Goal: Use online tool/utility: Utilize a website feature to perform a specific function

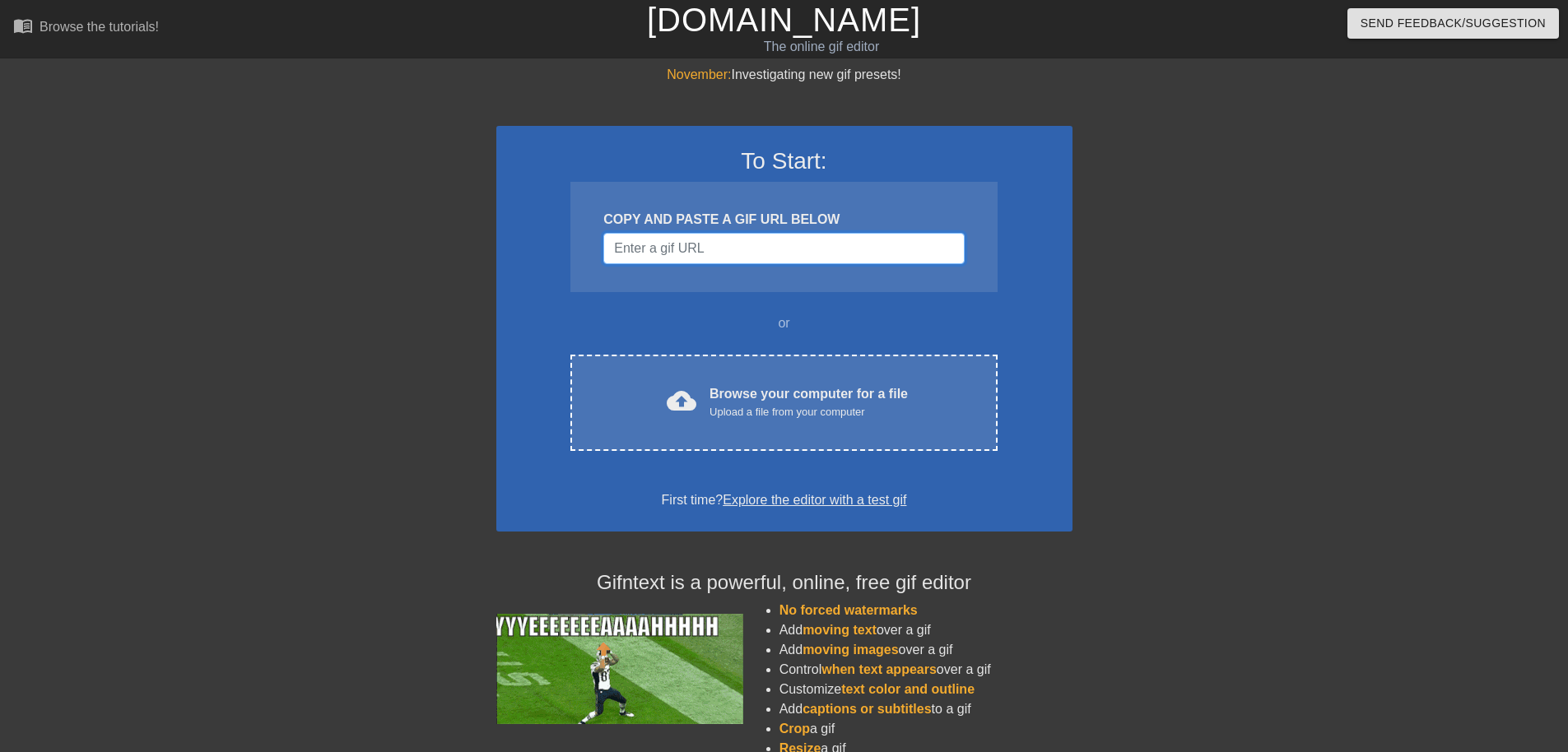
click at [768, 243] on input "Username" at bounding box center [783, 249] width 361 height 31
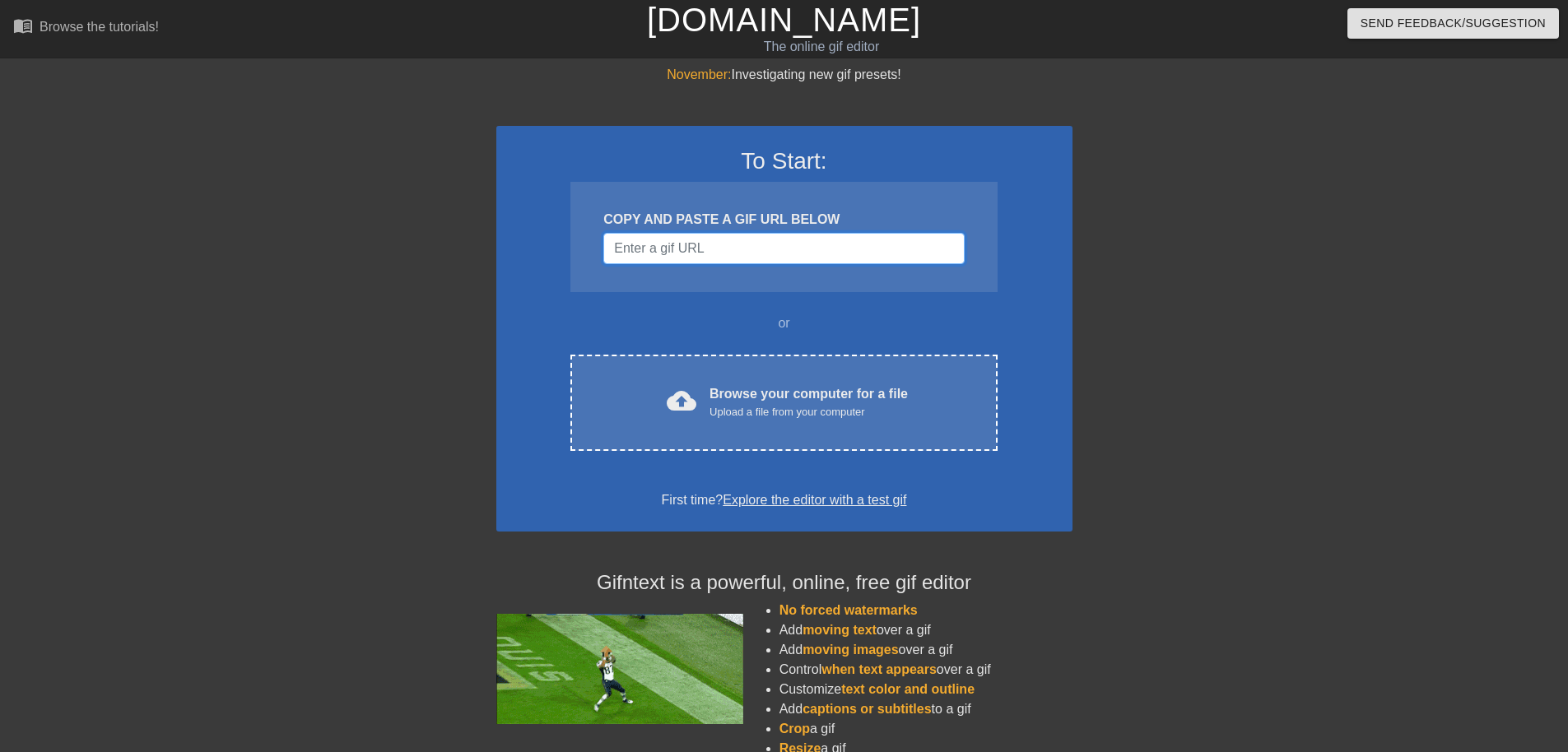
paste input "[URL][DOMAIN_NAME]"
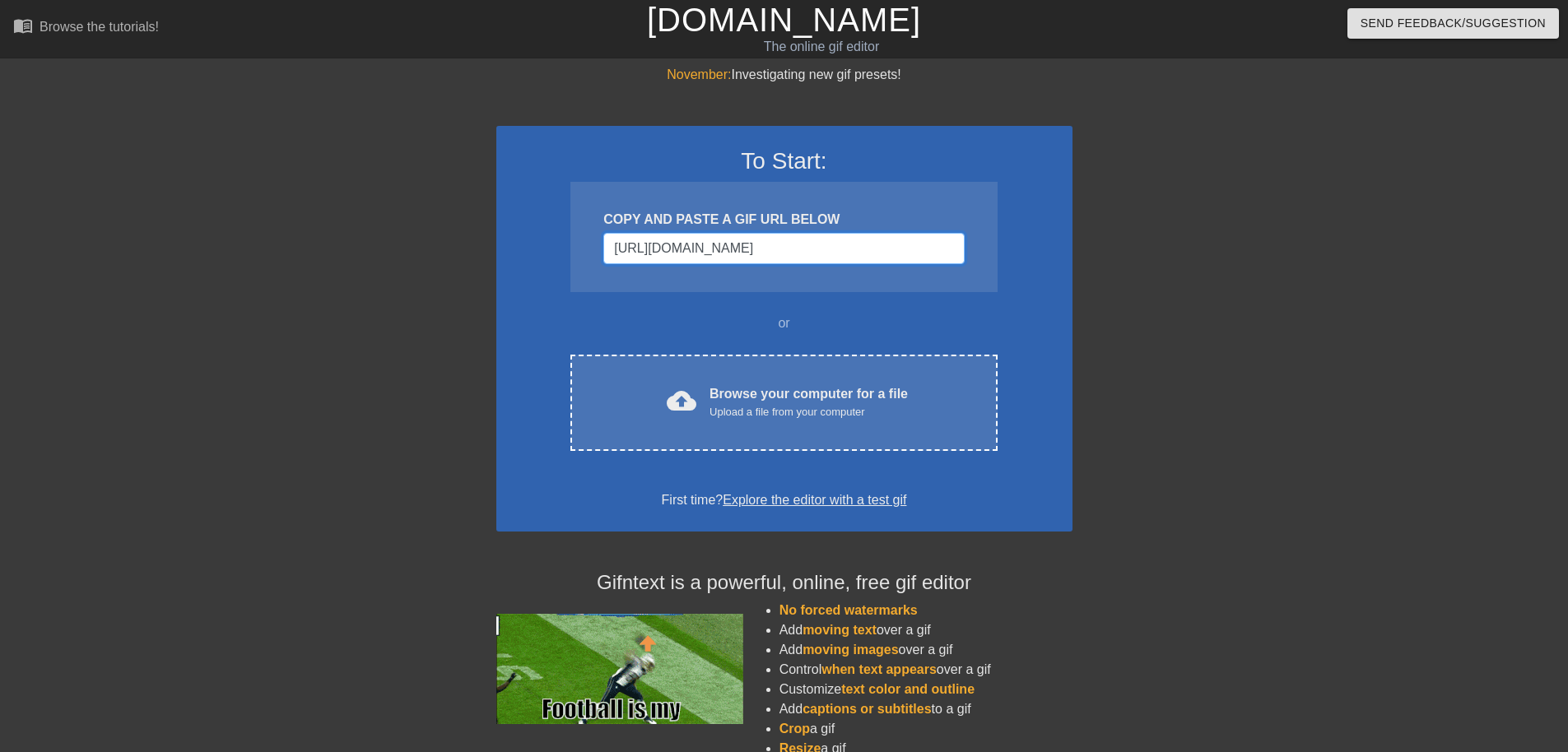
scroll to position [0, 250]
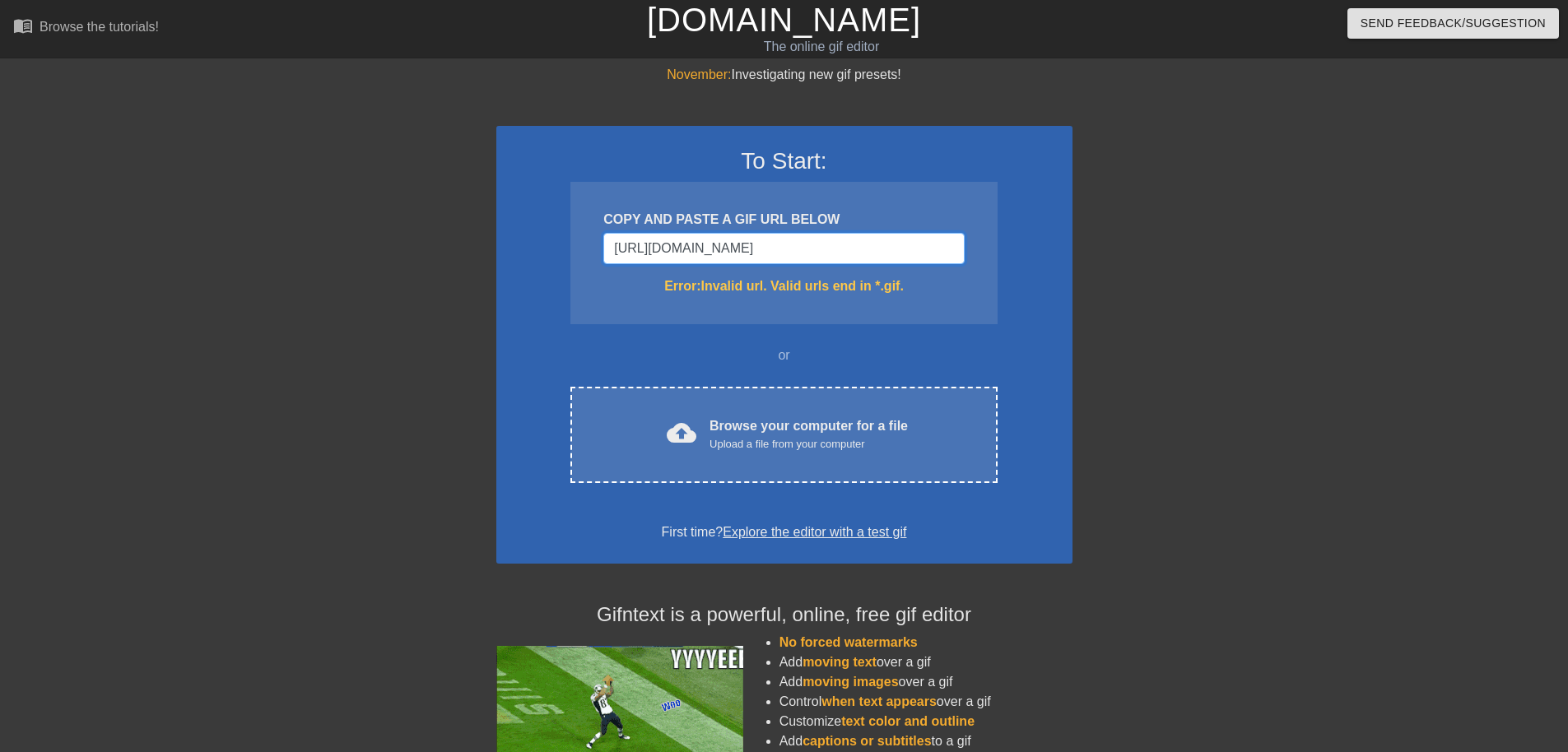
type input "[URL][DOMAIN_NAME]"
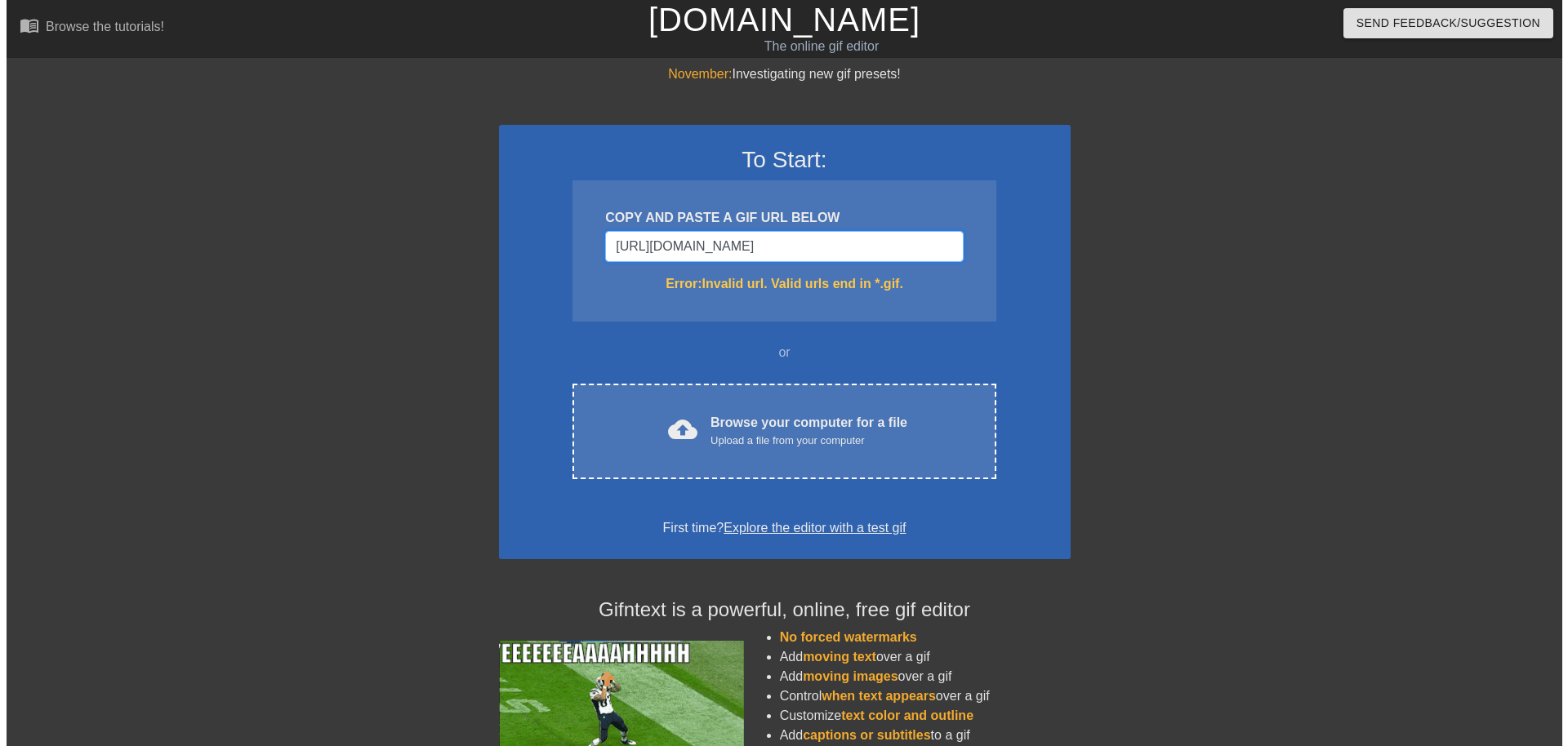
scroll to position [0, 0]
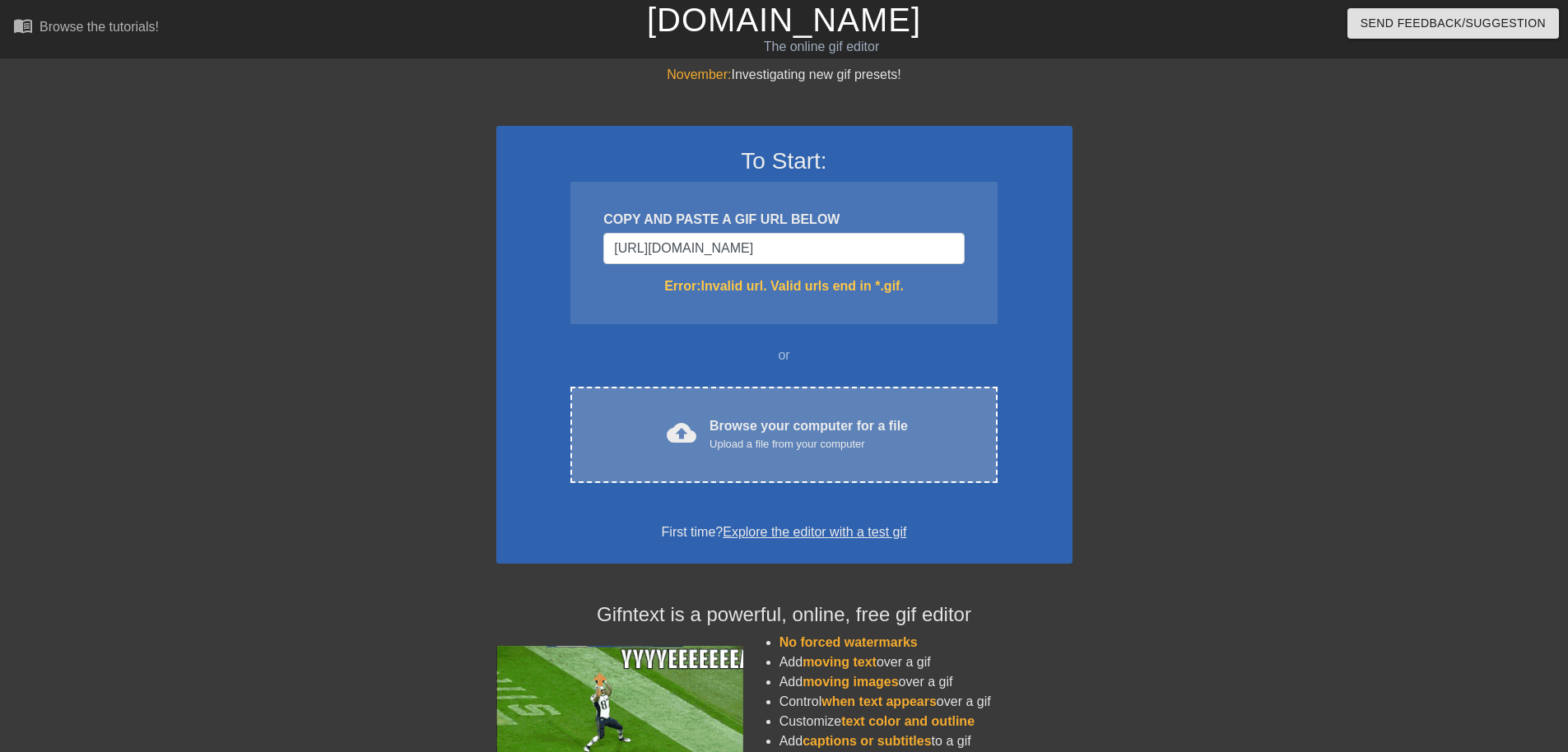
click at [786, 410] on div "cloud_upload Browse your computer for a file Upload a file from your computer C…" at bounding box center [783, 436] width 427 height 97
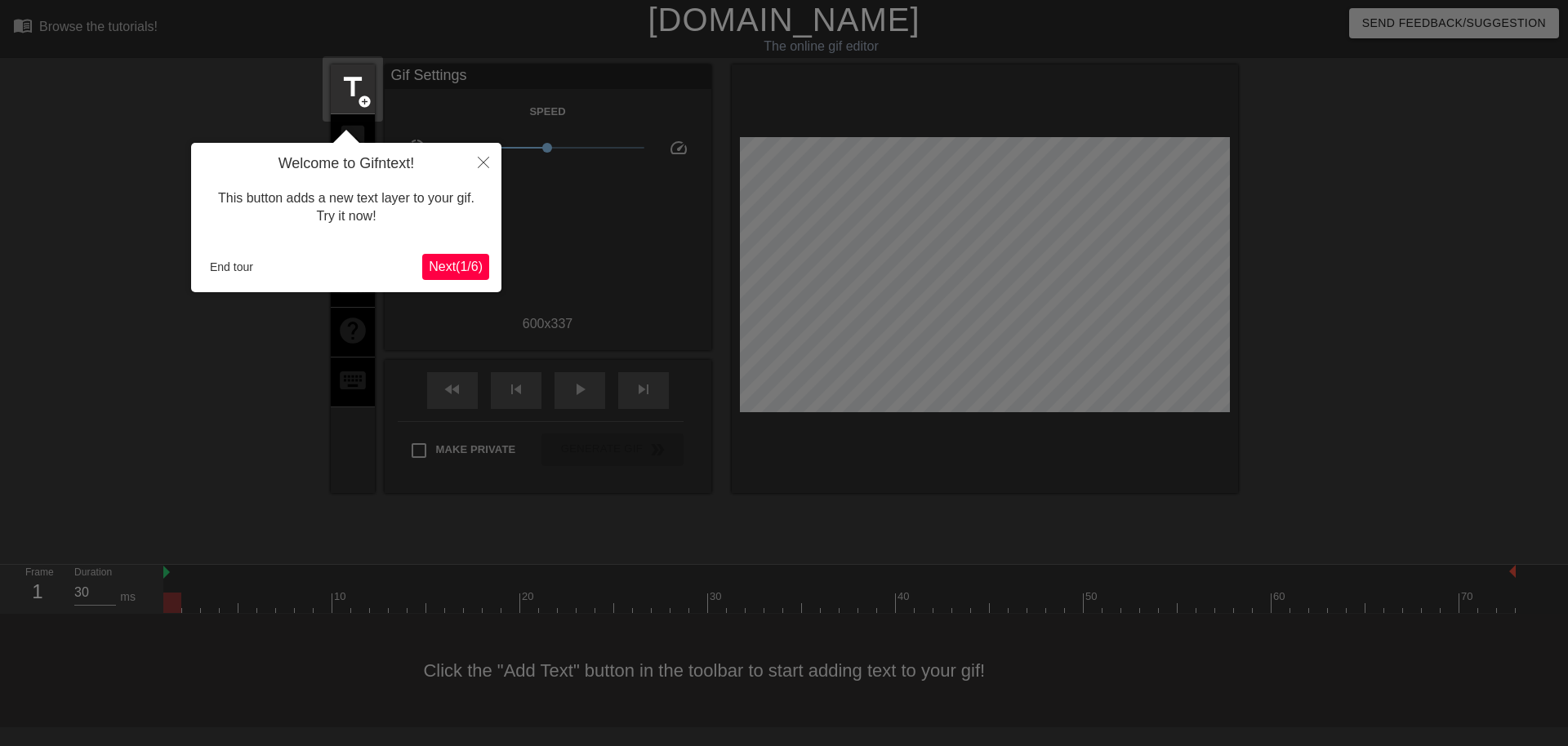
click at [449, 274] on span "Next ( 1 / 6 )" at bounding box center [456, 266] width 54 height 13
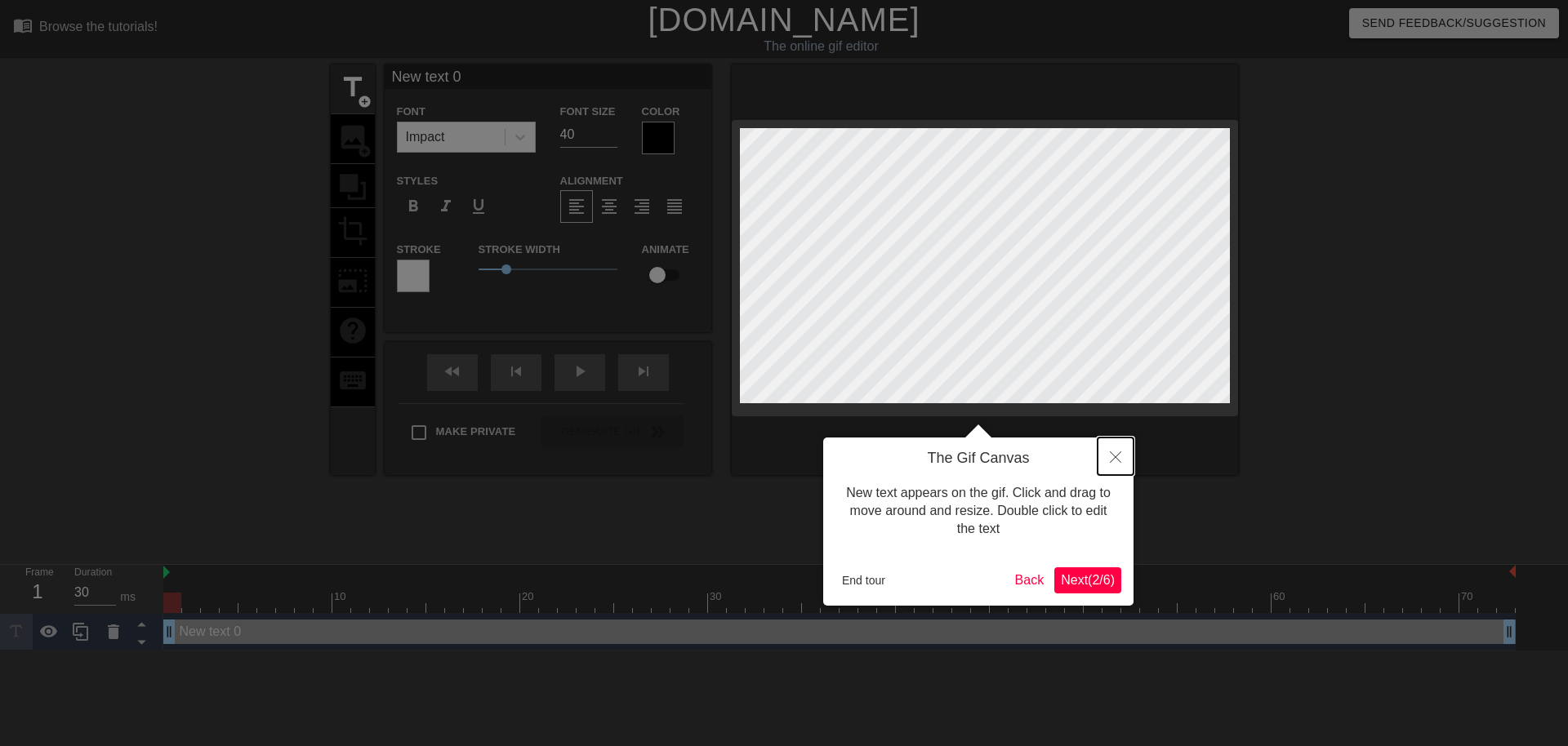
click at [1105, 451] on button "Close" at bounding box center [1115, 456] width 36 height 37
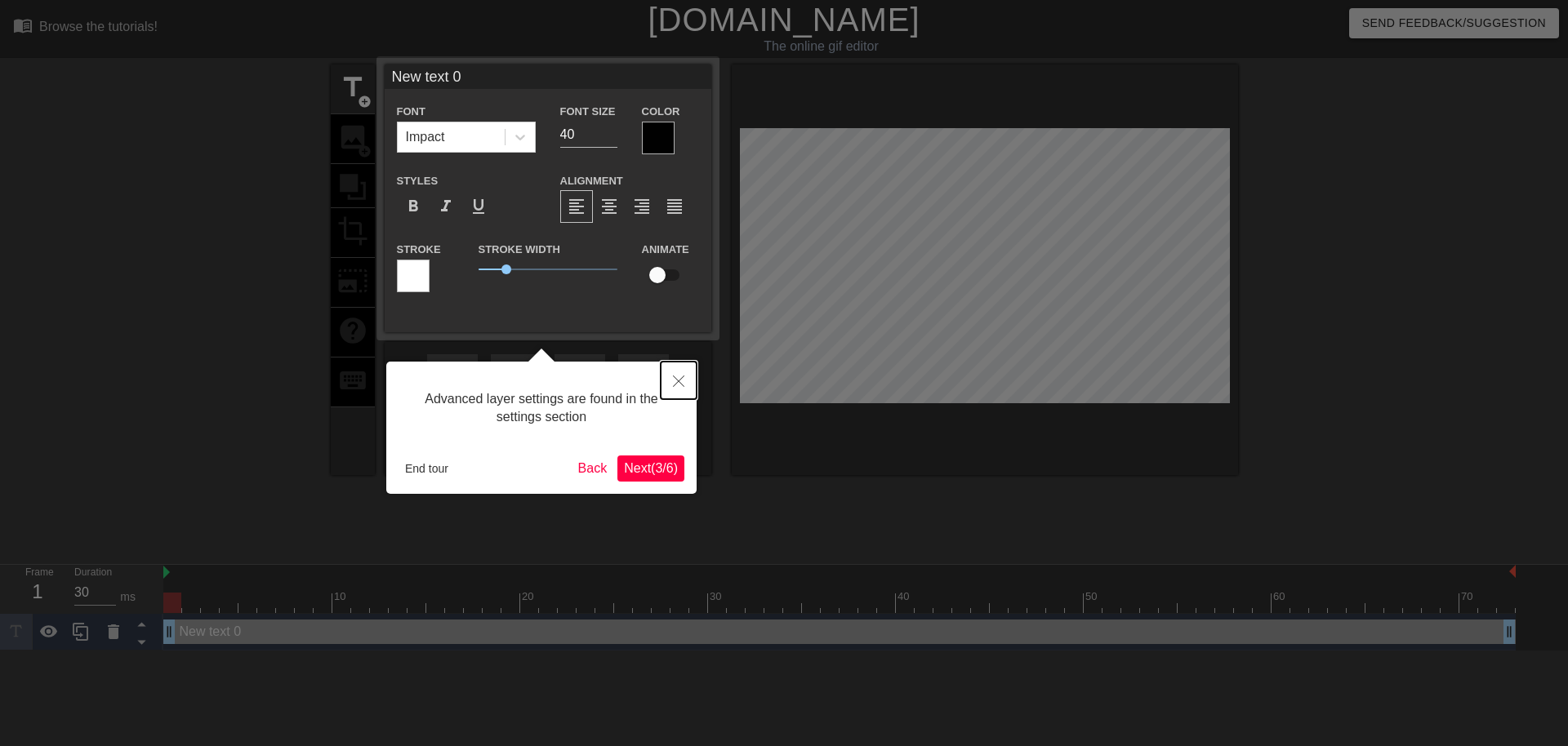
click at [682, 388] on button "Close" at bounding box center [678, 380] width 36 height 37
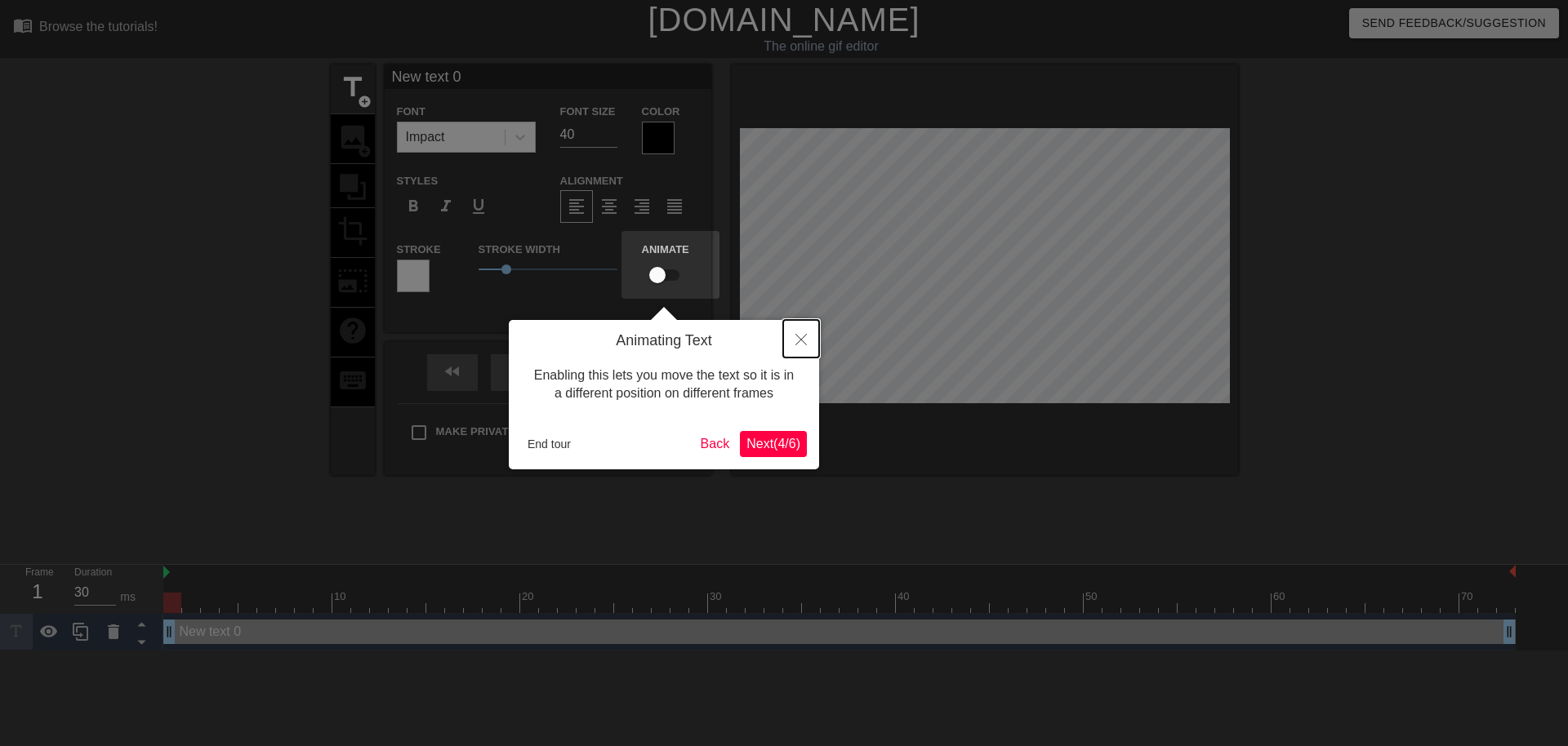
click at [807, 350] on button "Close" at bounding box center [801, 338] width 36 height 37
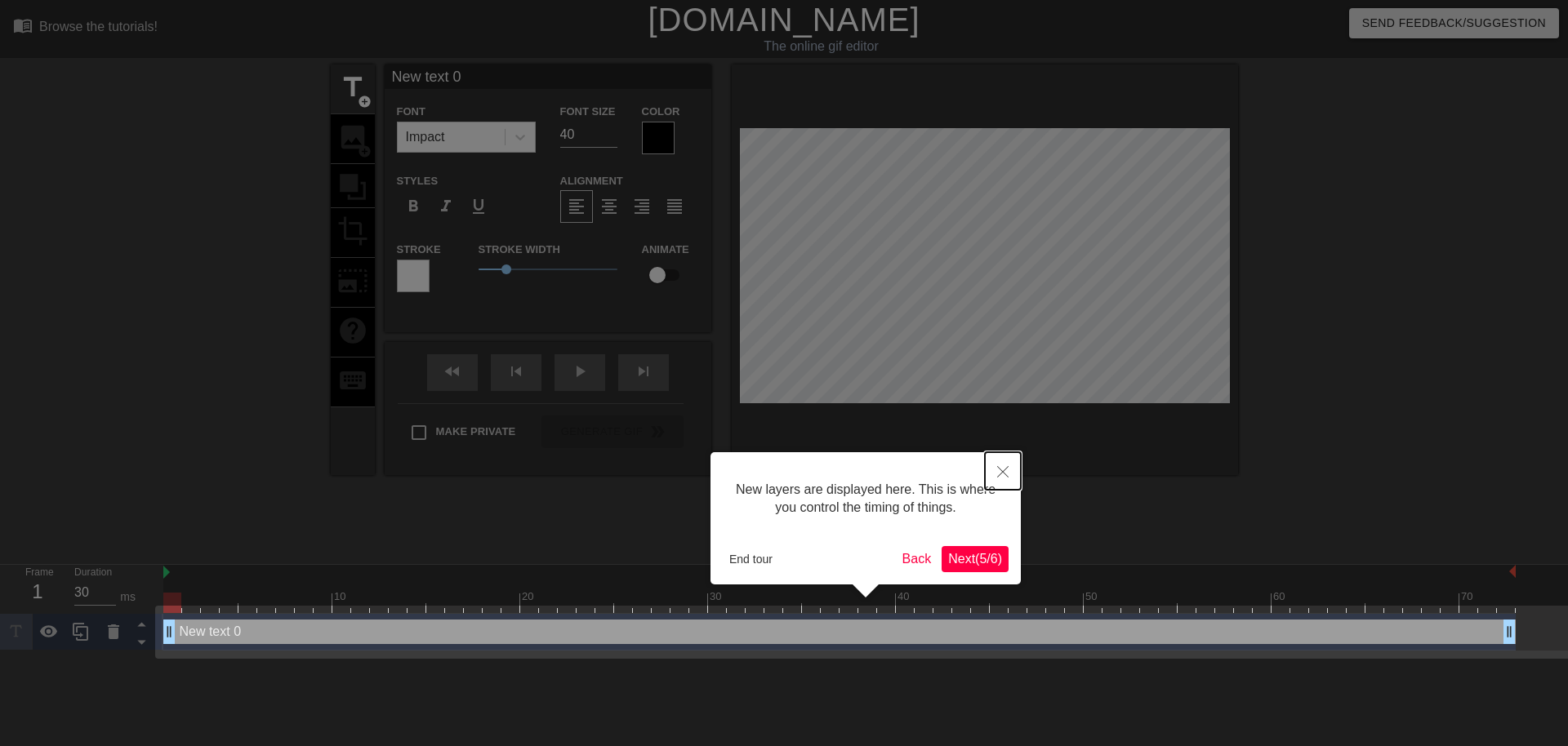
click at [1007, 467] on button "Close" at bounding box center [1002, 470] width 36 height 37
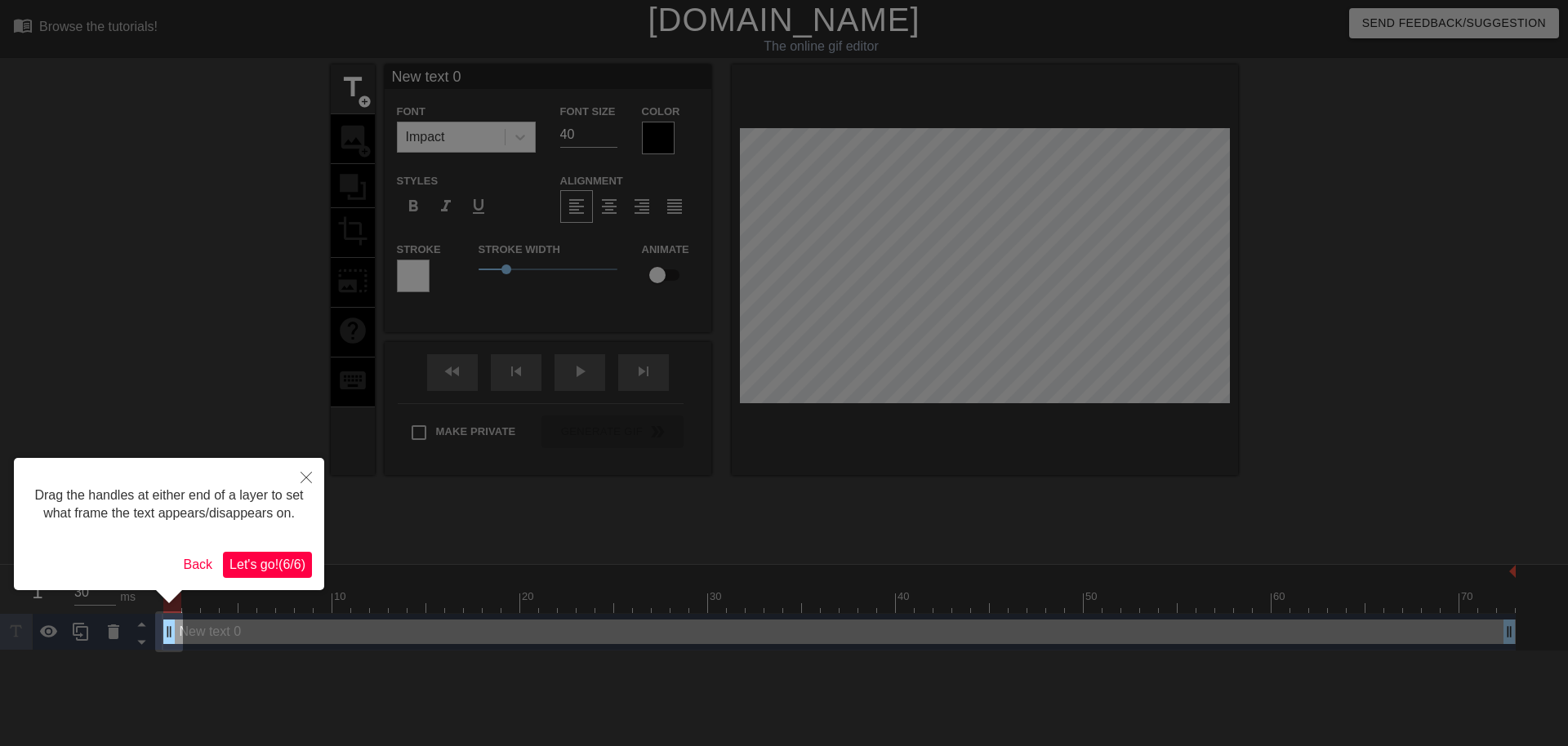
click at [293, 571] on span "Let's go! ( 6 / 6 )" at bounding box center [267, 565] width 76 height 13
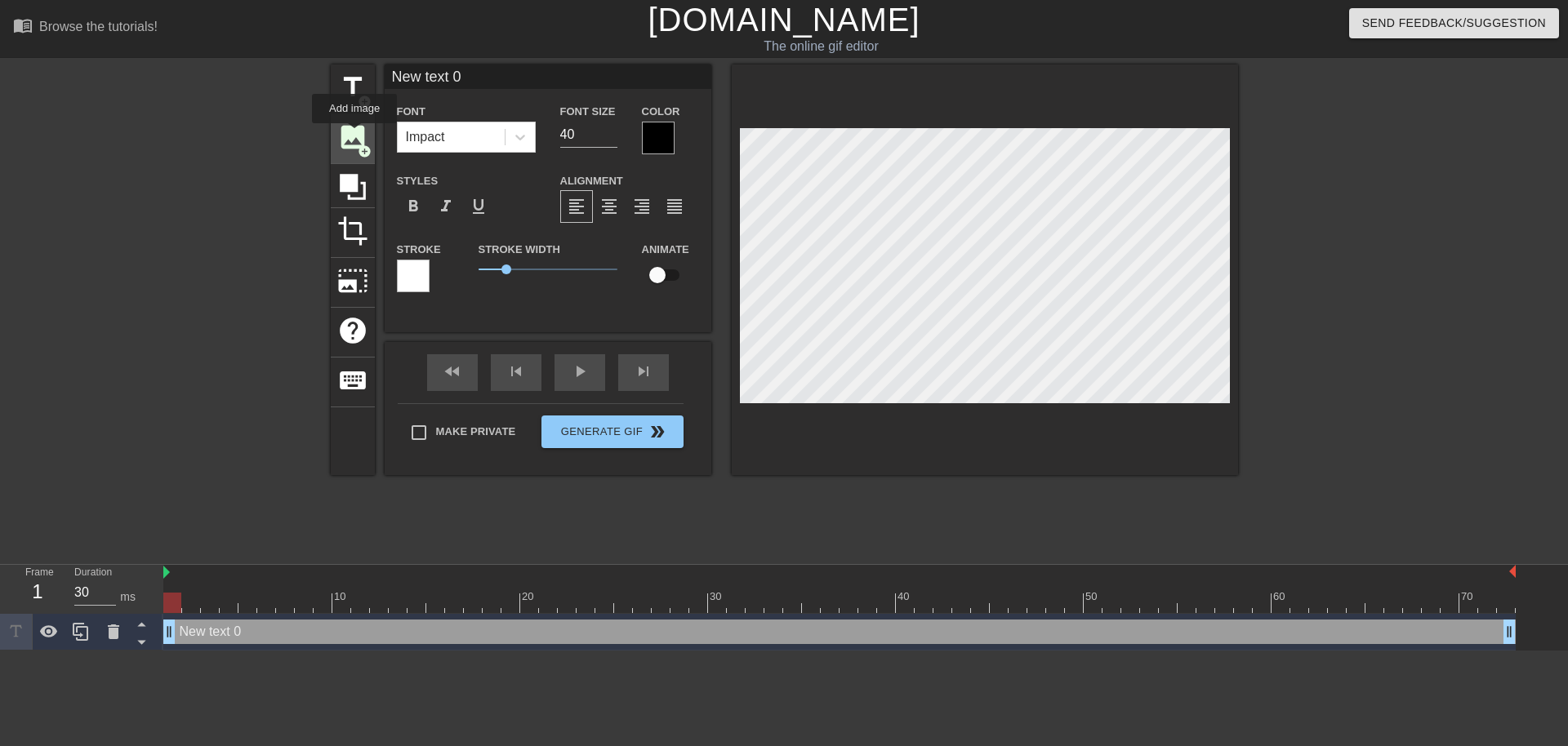
click at [354, 134] on span "image" at bounding box center [352, 137] width 31 height 31
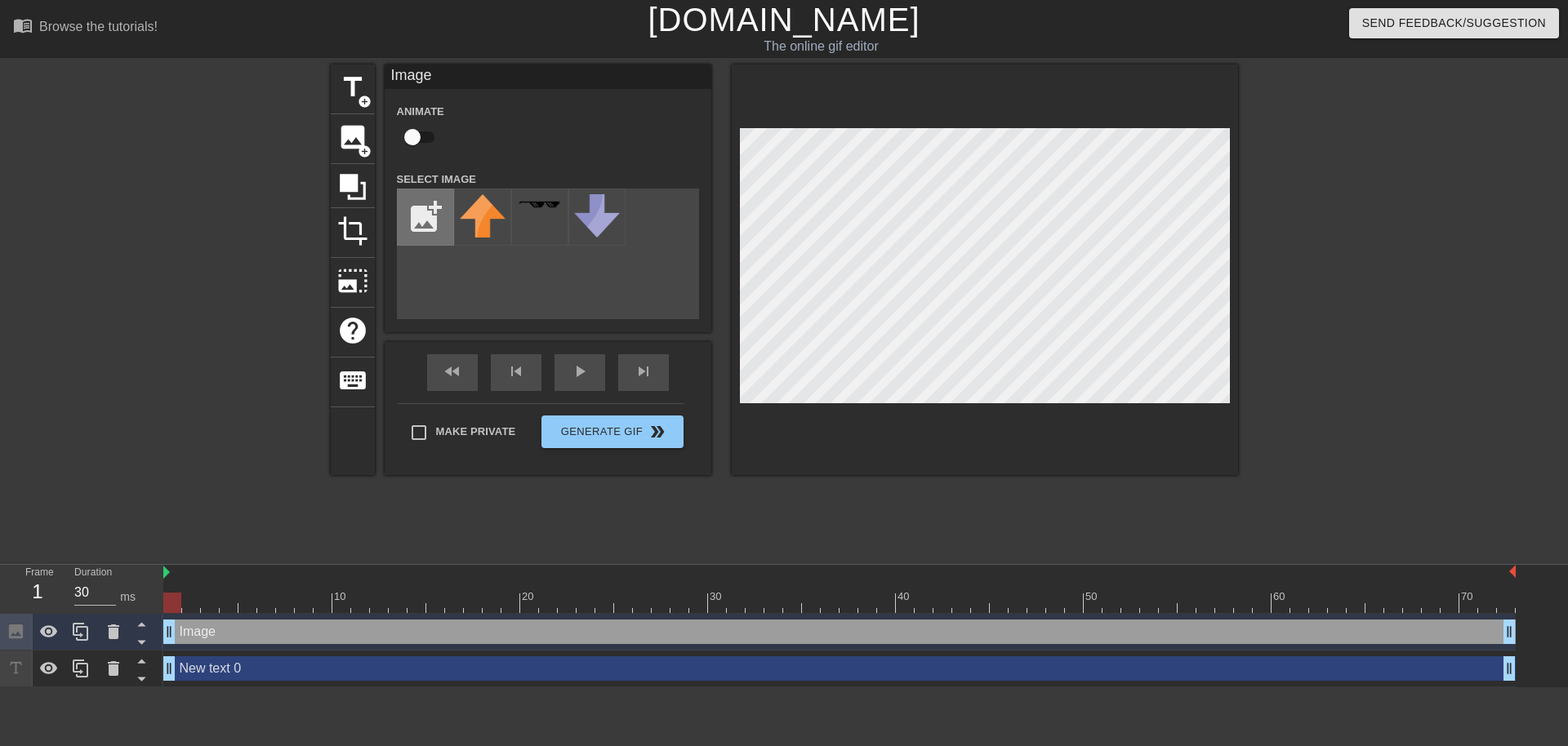
click at [419, 207] on input "file" at bounding box center [425, 217] width 56 height 56
click at [413, 211] on input "file" at bounding box center [425, 217] width 56 height 56
type input "C:\fakepath\BFME2 Special Edition 106.iso"
click at [119, 642] on div at bounding box center [113, 632] width 33 height 36
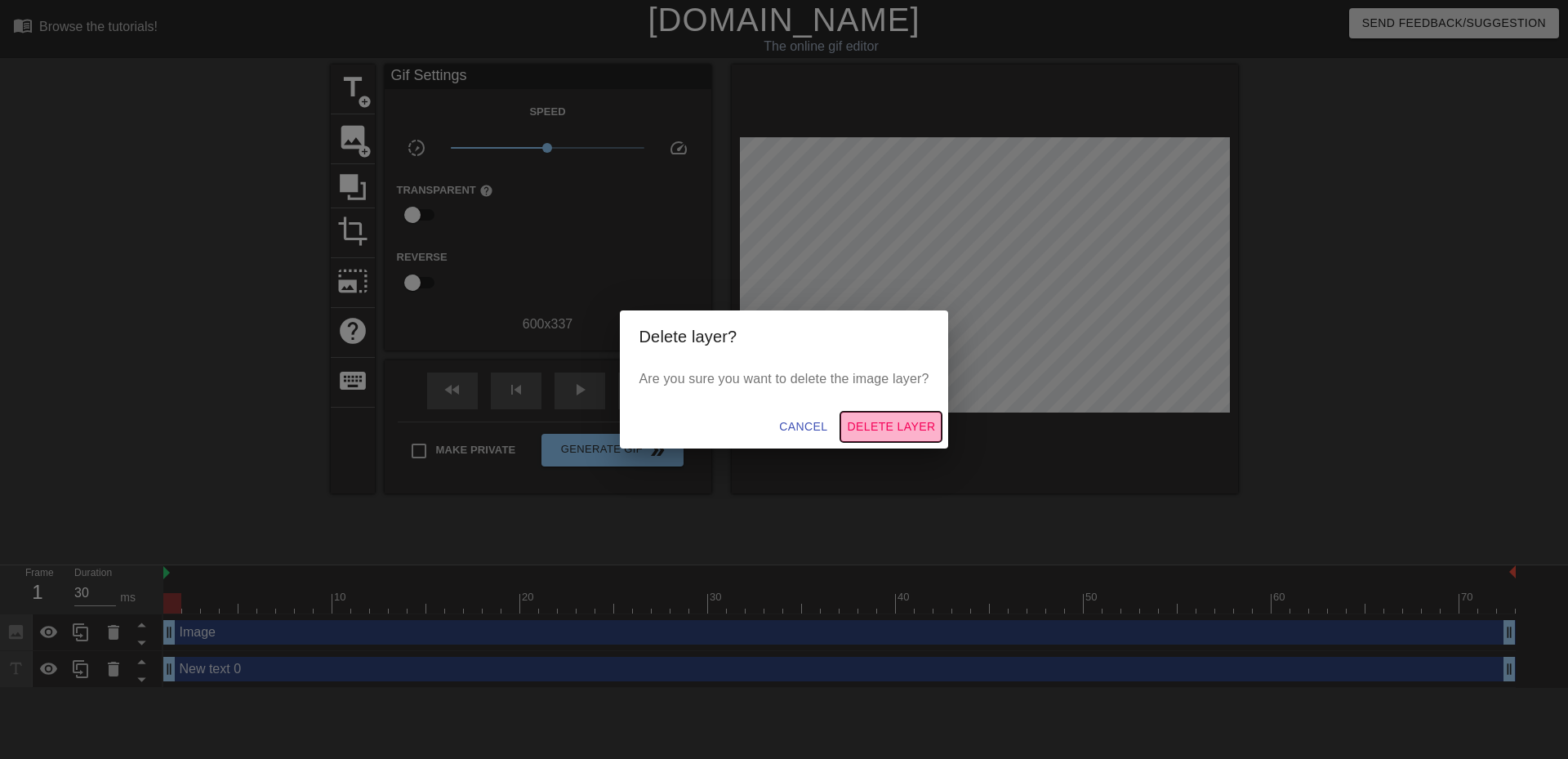
click at [886, 413] on button "Delete Layer" at bounding box center [890, 427] width 101 height 30
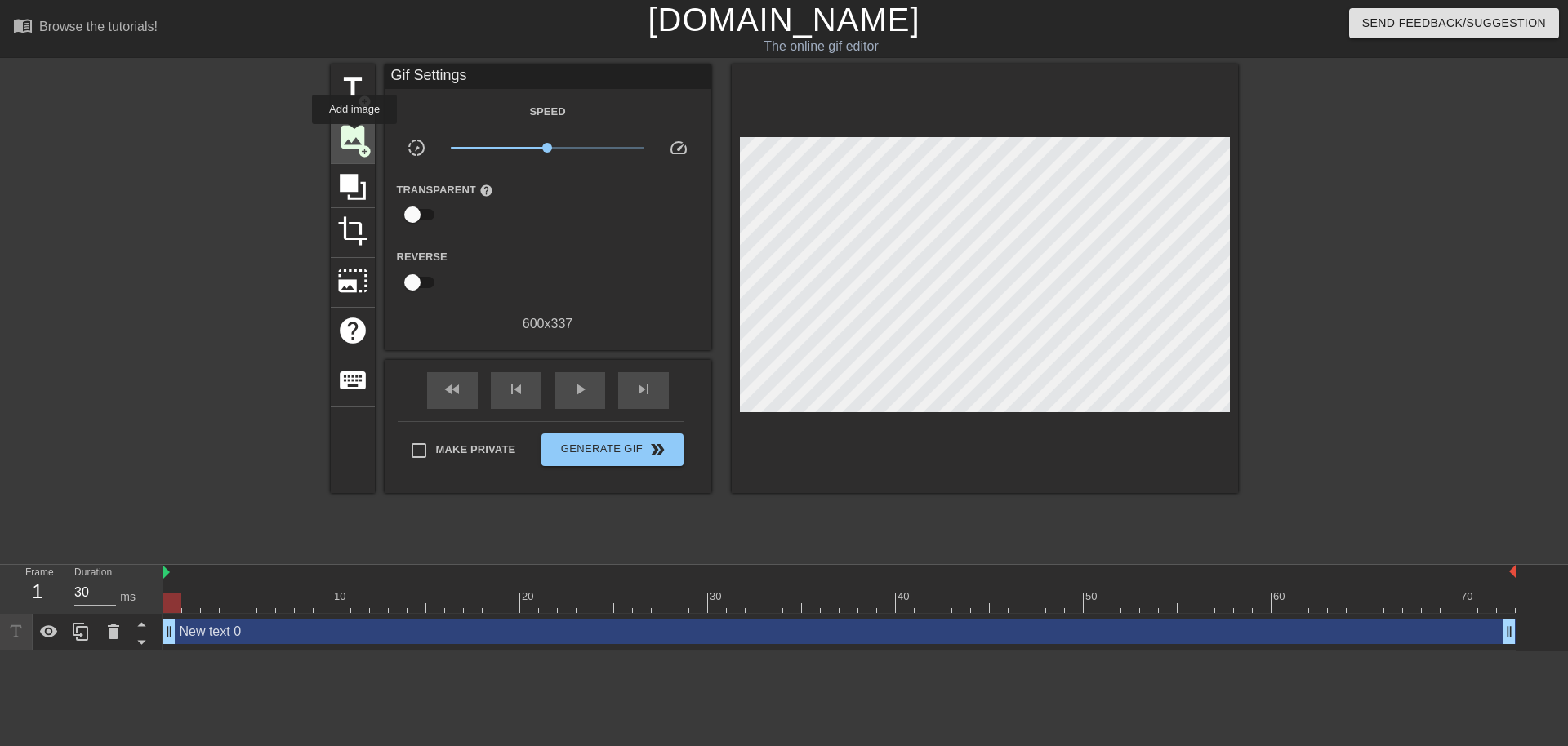
click at [354, 135] on span "image" at bounding box center [352, 137] width 31 height 31
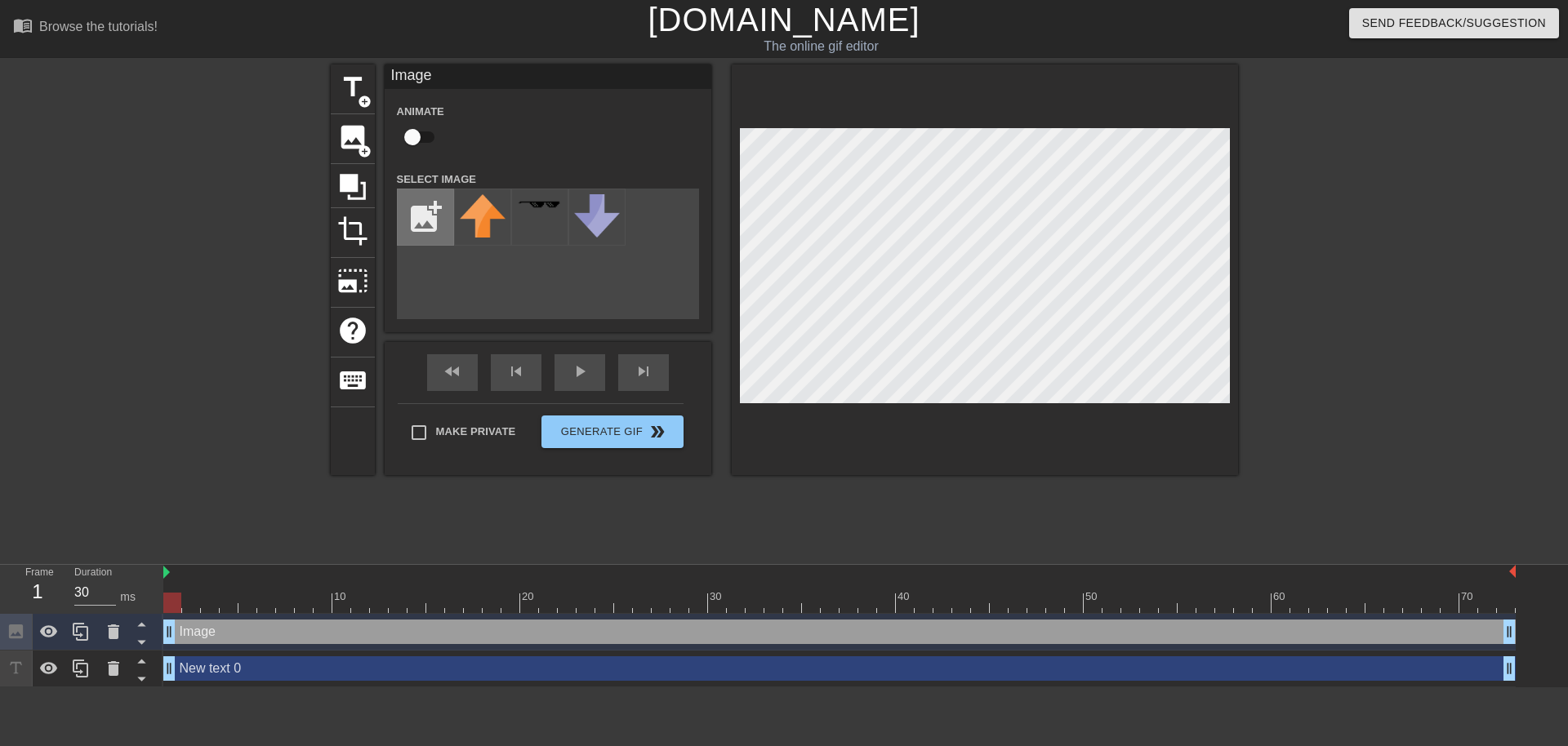
click at [440, 210] on input "file" at bounding box center [425, 217] width 56 height 56
type input "C:\fakepath\af.png"
click at [109, 664] on icon at bounding box center [113, 668] width 12 height 14
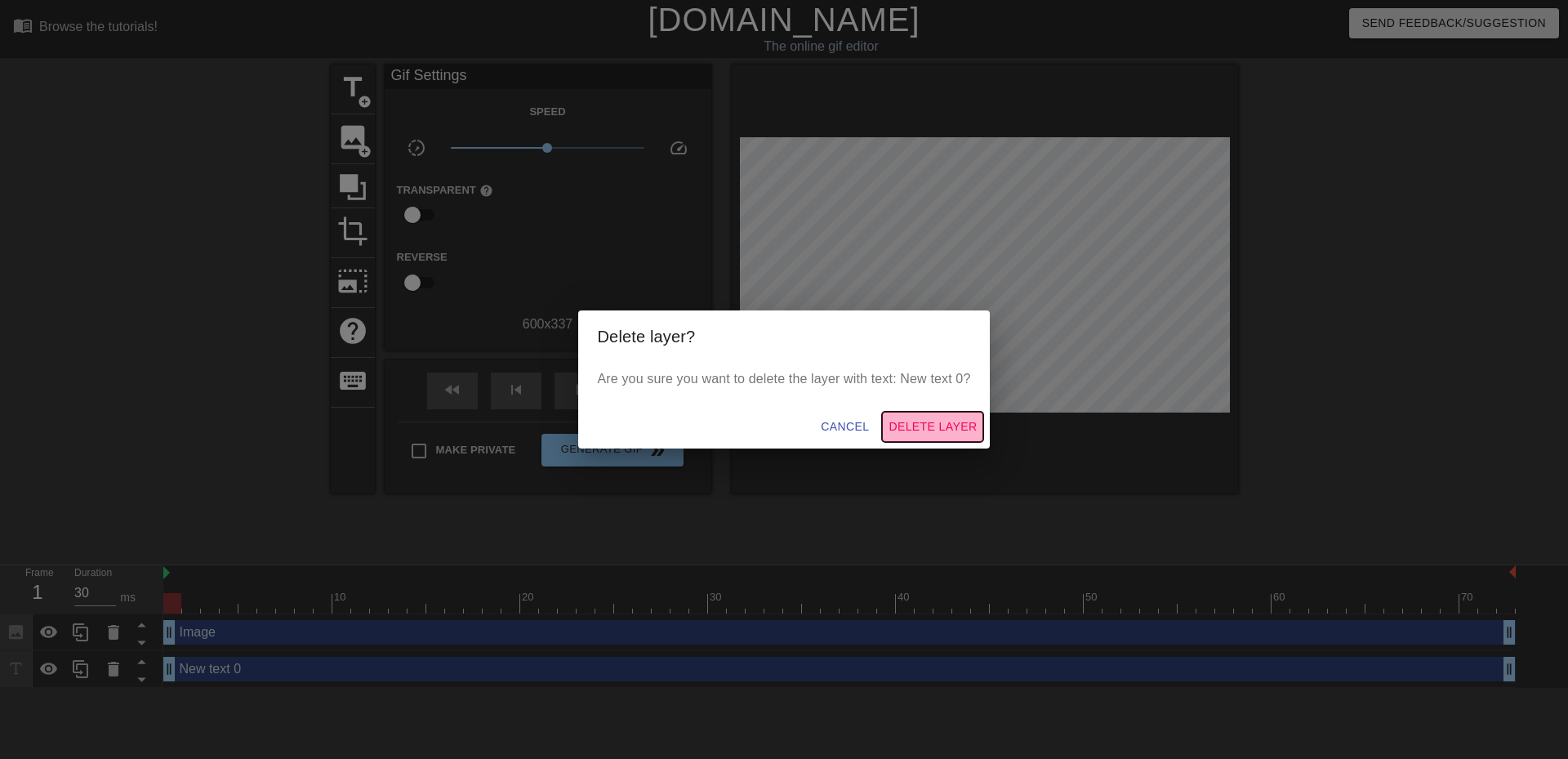
click at [942, 424] on span "Delete Layer" at bounding box center [932, 427] width 88 height 20
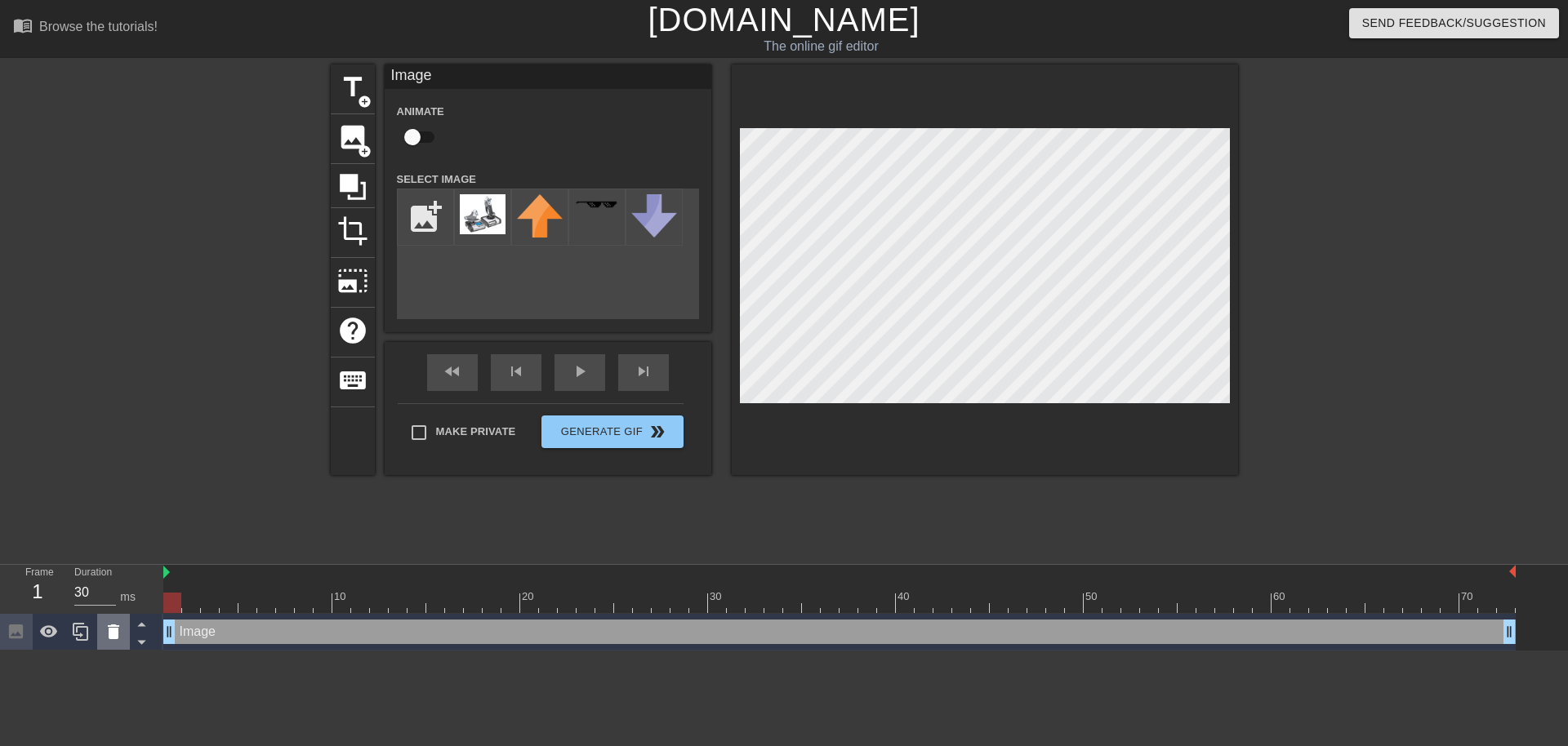
click at [105, 632] on icon at bounding box center [113, 632] width 19 height 19
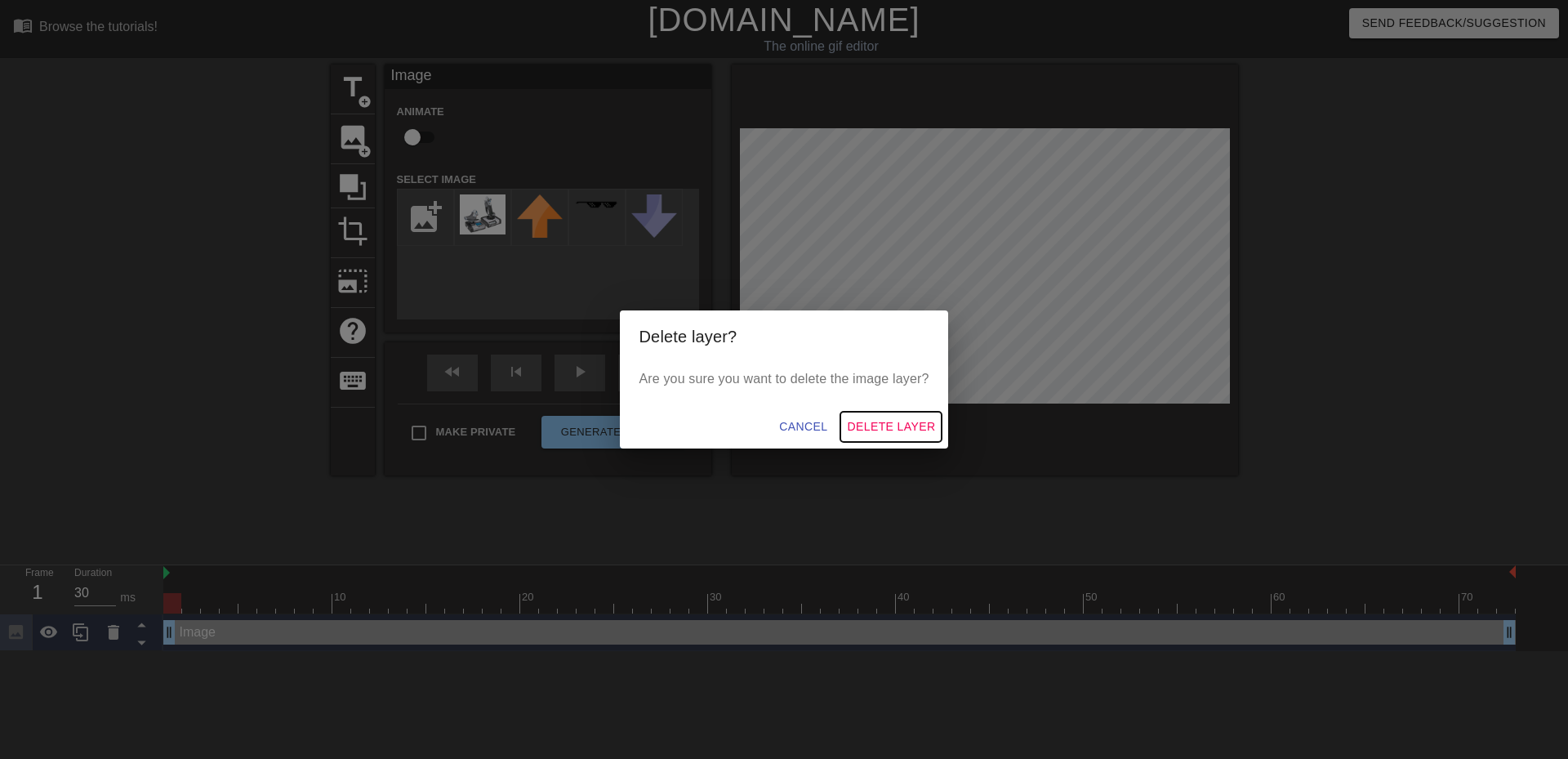
click at [905, 424] on span "Delete Layer" at bounding box center [891, 427] width 88 height 20
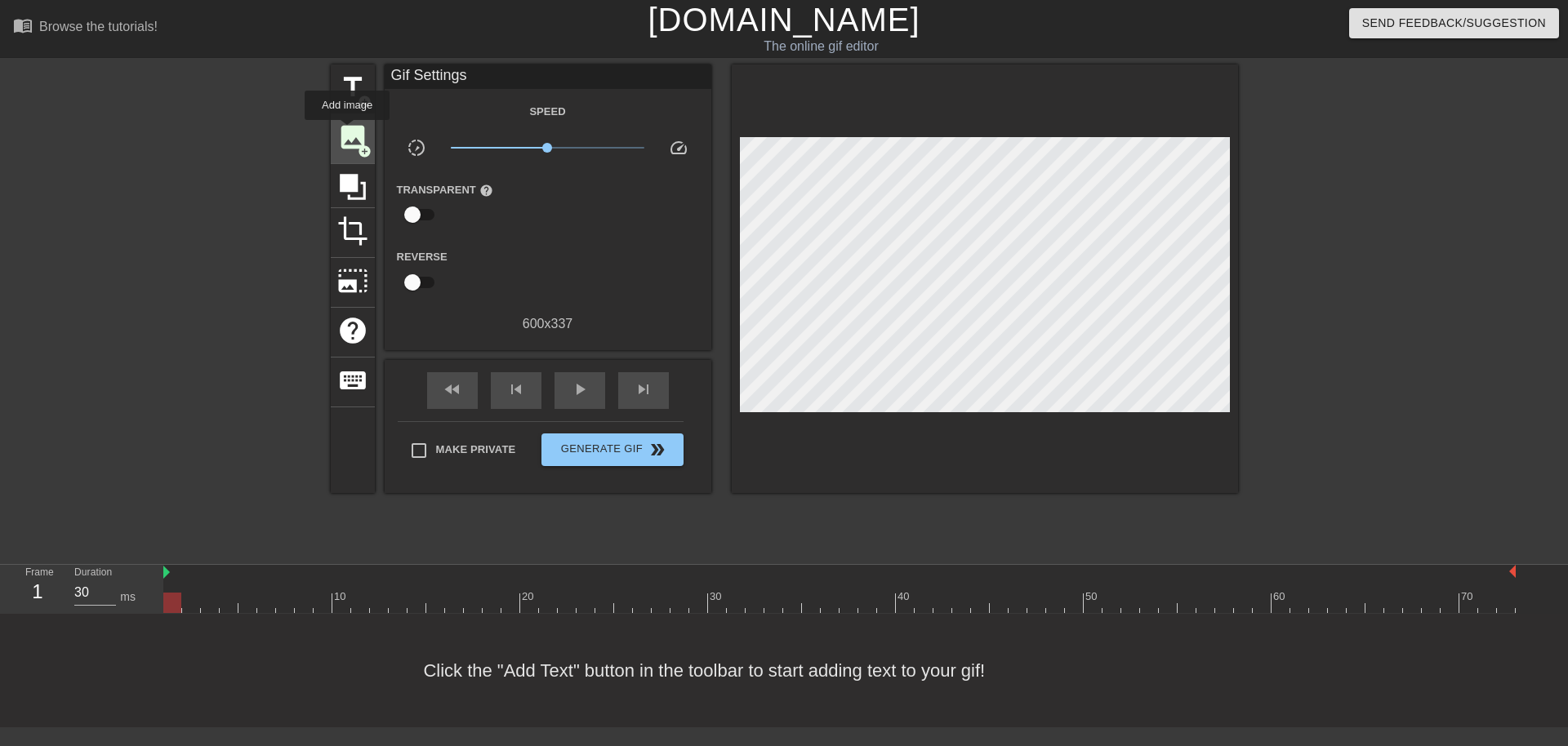
click at [347, 132] on span "image" at bounding box center [352, 137] width 31 height 31
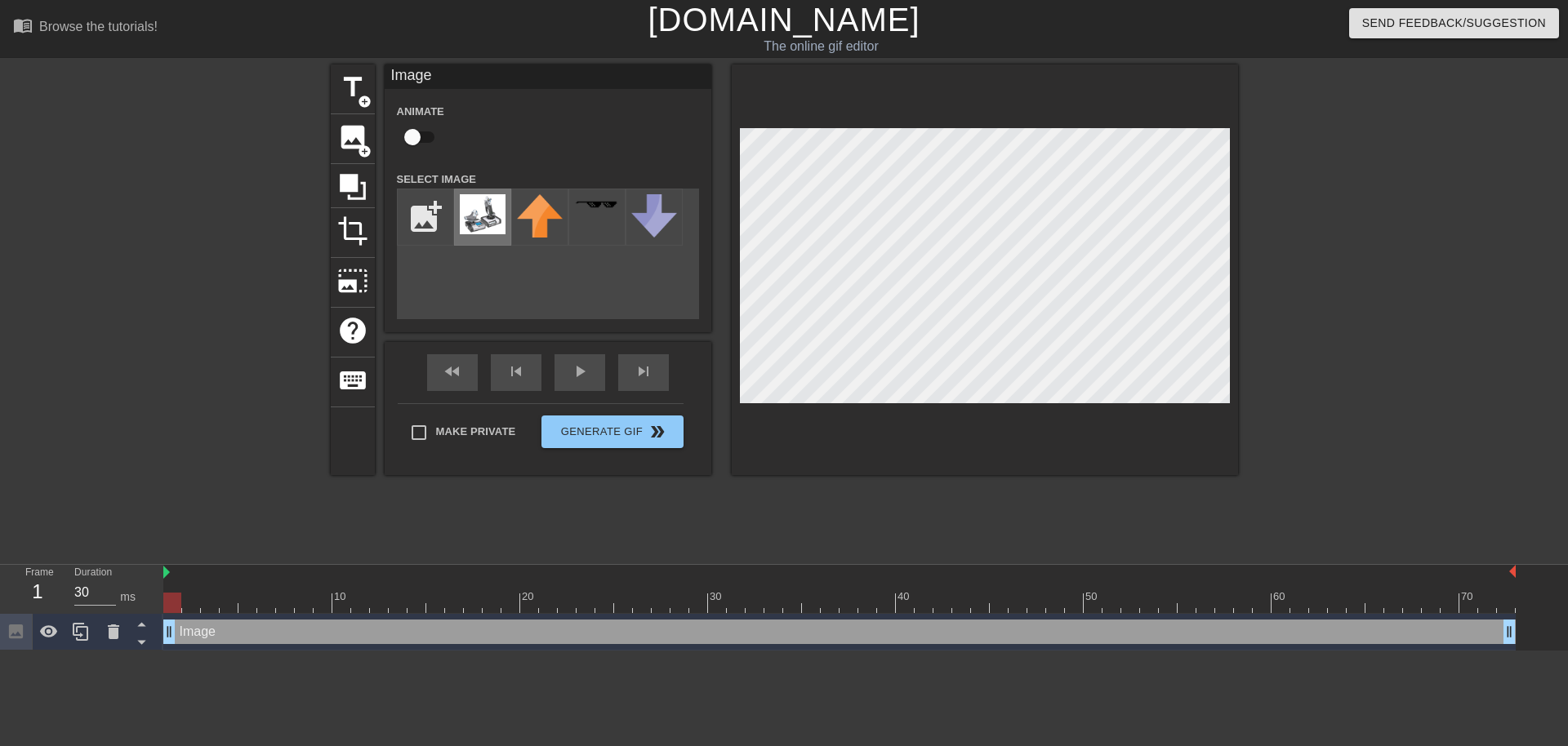
click at [483, 216] on img at bounding box center [483, 214] width 46 height 40
click at [1126, 538] on div "title add_circle image add_circle crop photo_size_select_large help keyboard Im…" at bounding box center [784, 309] width 907 height 490
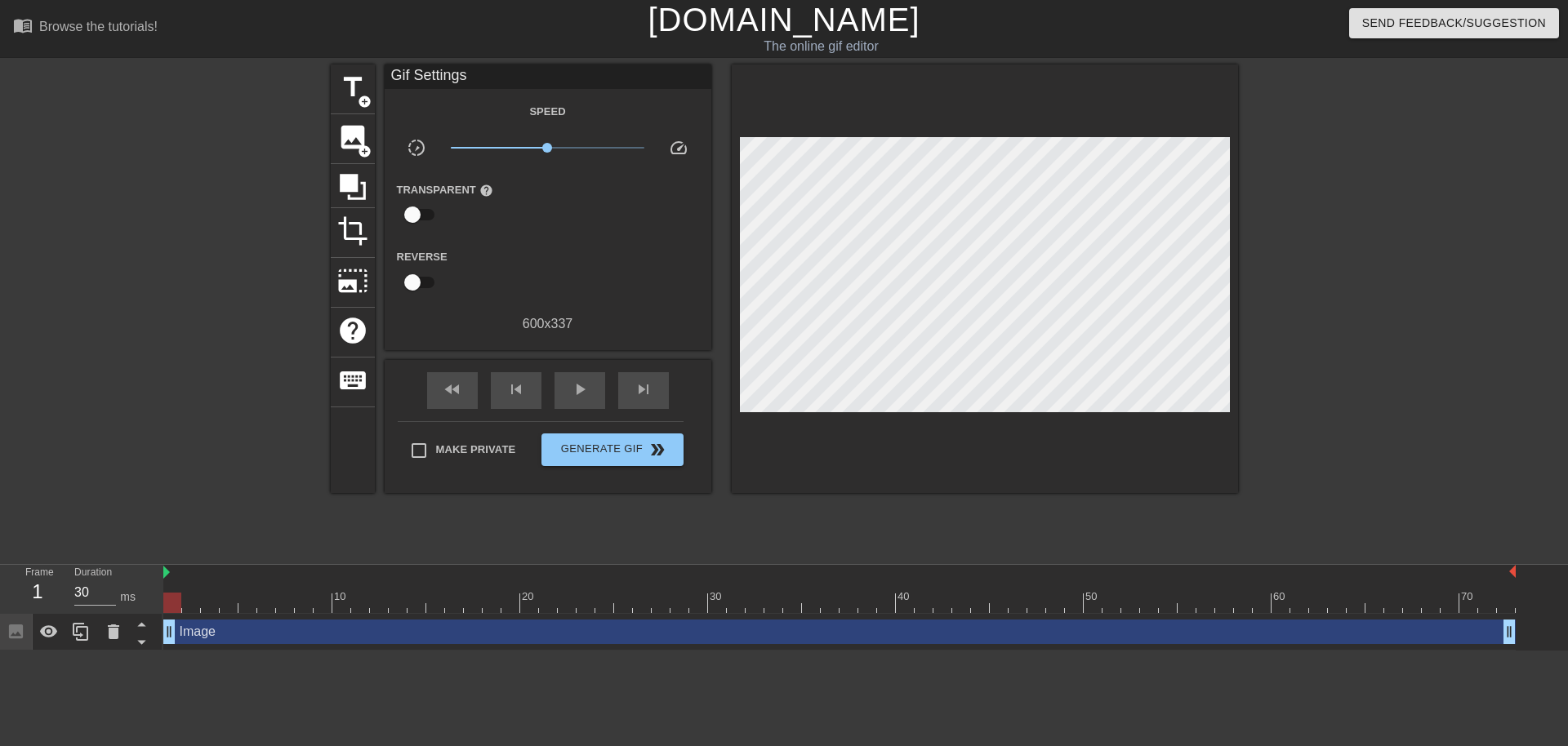
click at [223, 633] on div "Image drag_handle drag_handle" at bounding box center [839, 633] width 1353 height 25
click at [113, 625] on icon at bounding box center [113, 632] width 19 height 19
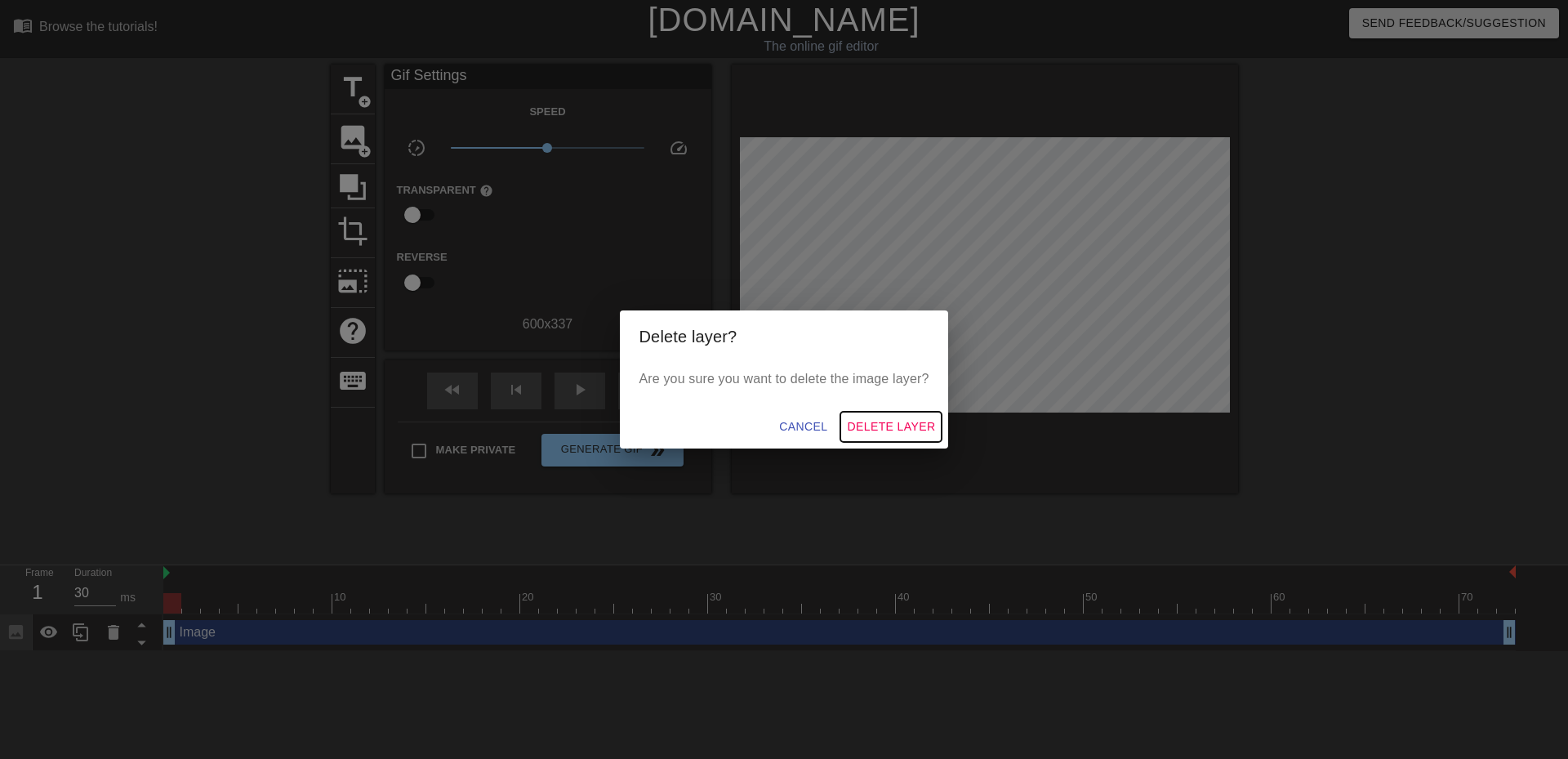
click at [870, 429] on span "Delete Layer" at bounding box center [891, 427] width 88 height 20
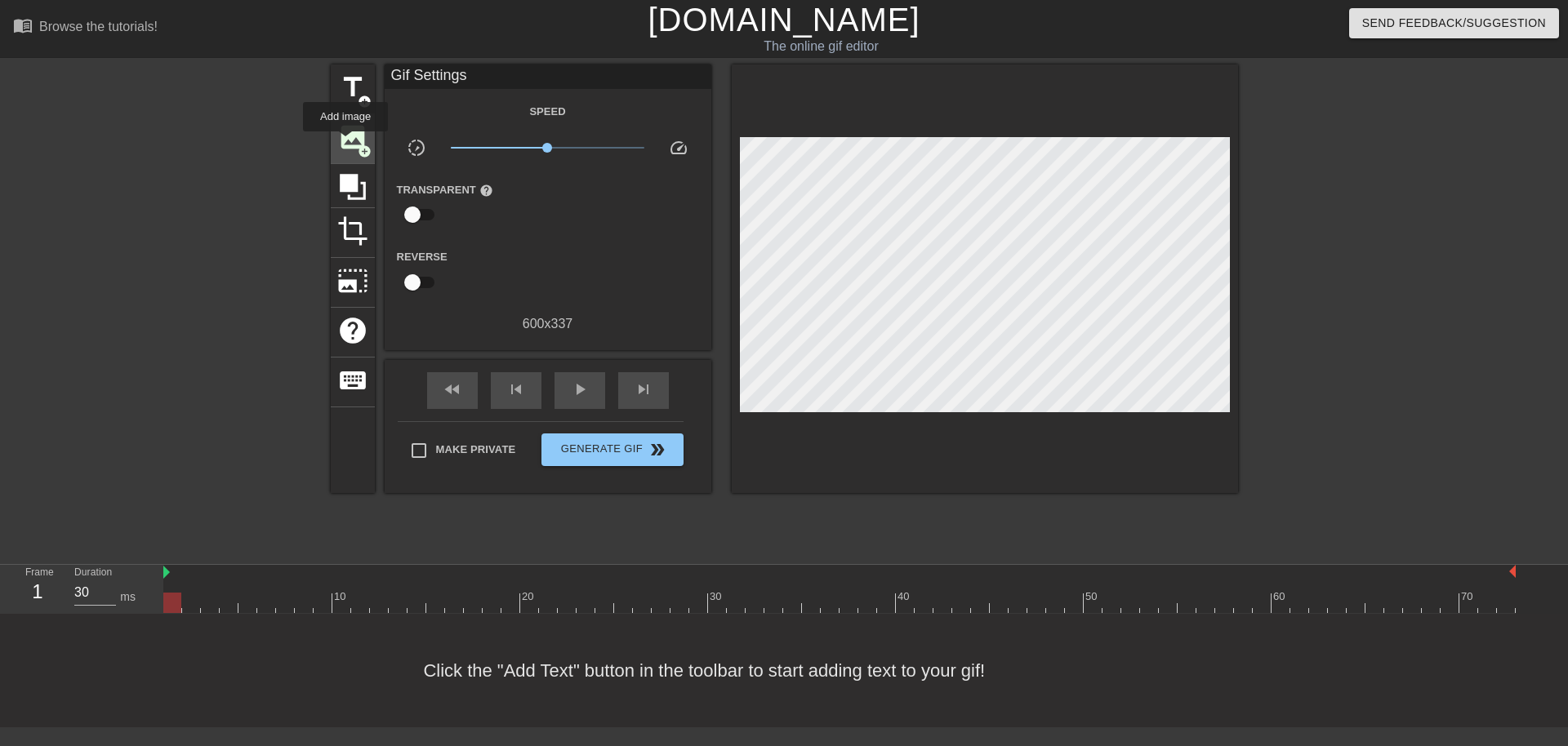
click at [346, 143] on span "image" at bounding box center [352, 137] width 31 height 31
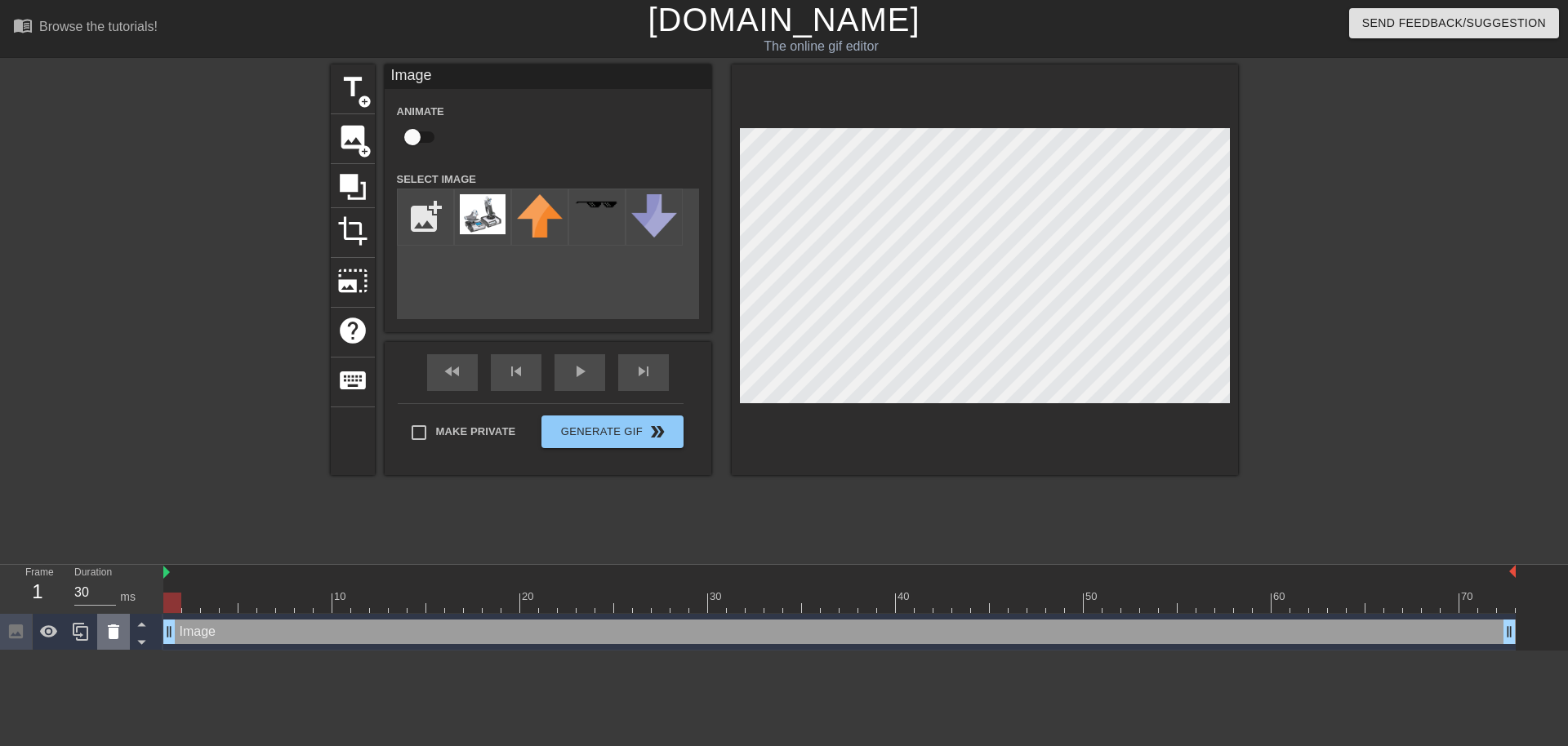
click at [116, 642] on icon at bounding box center [113, 632] width 19 height 19
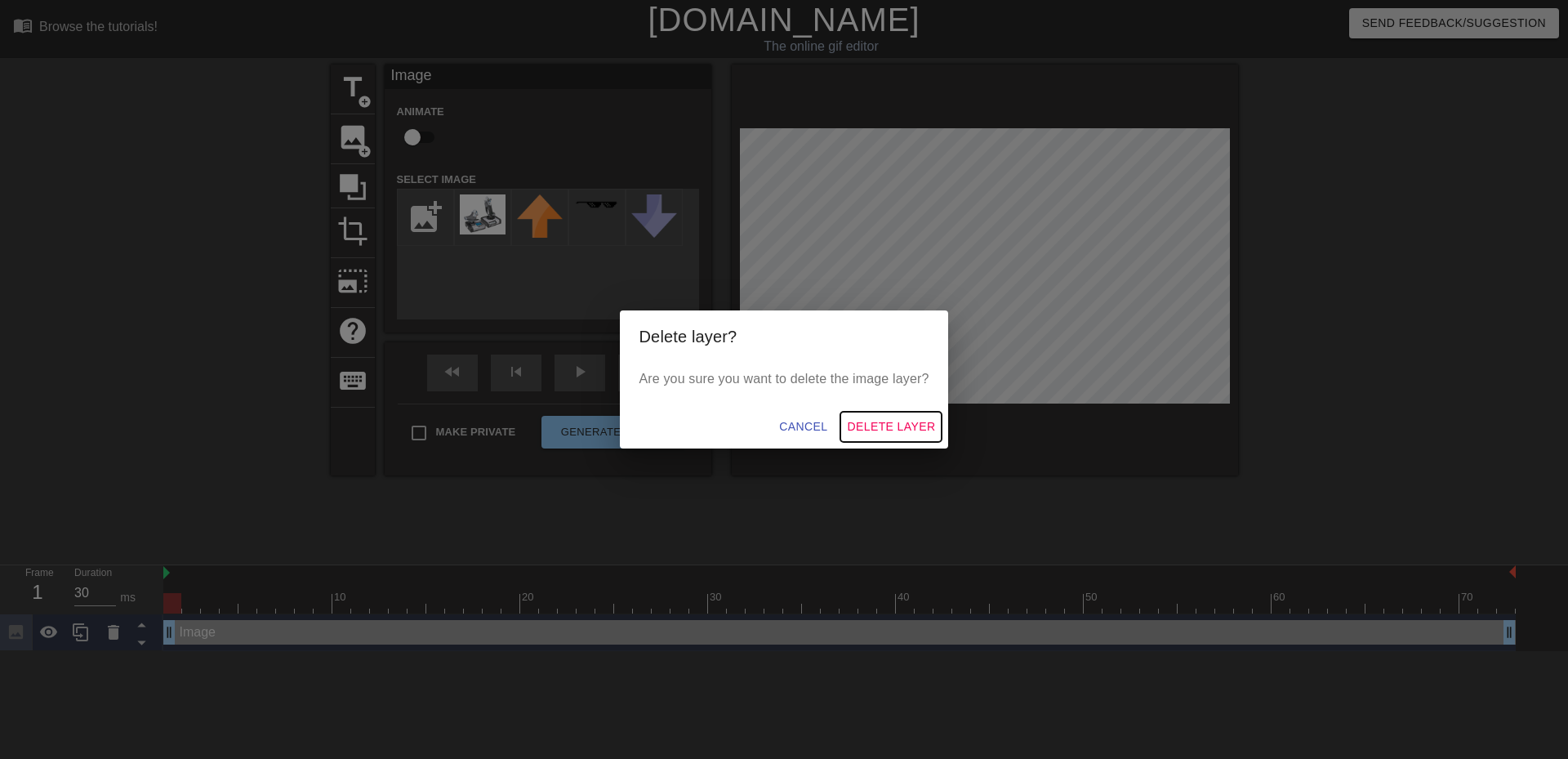
click at [912, 436] on span "Delete Layer" at bounding box center [891, 427] width 88 height 20
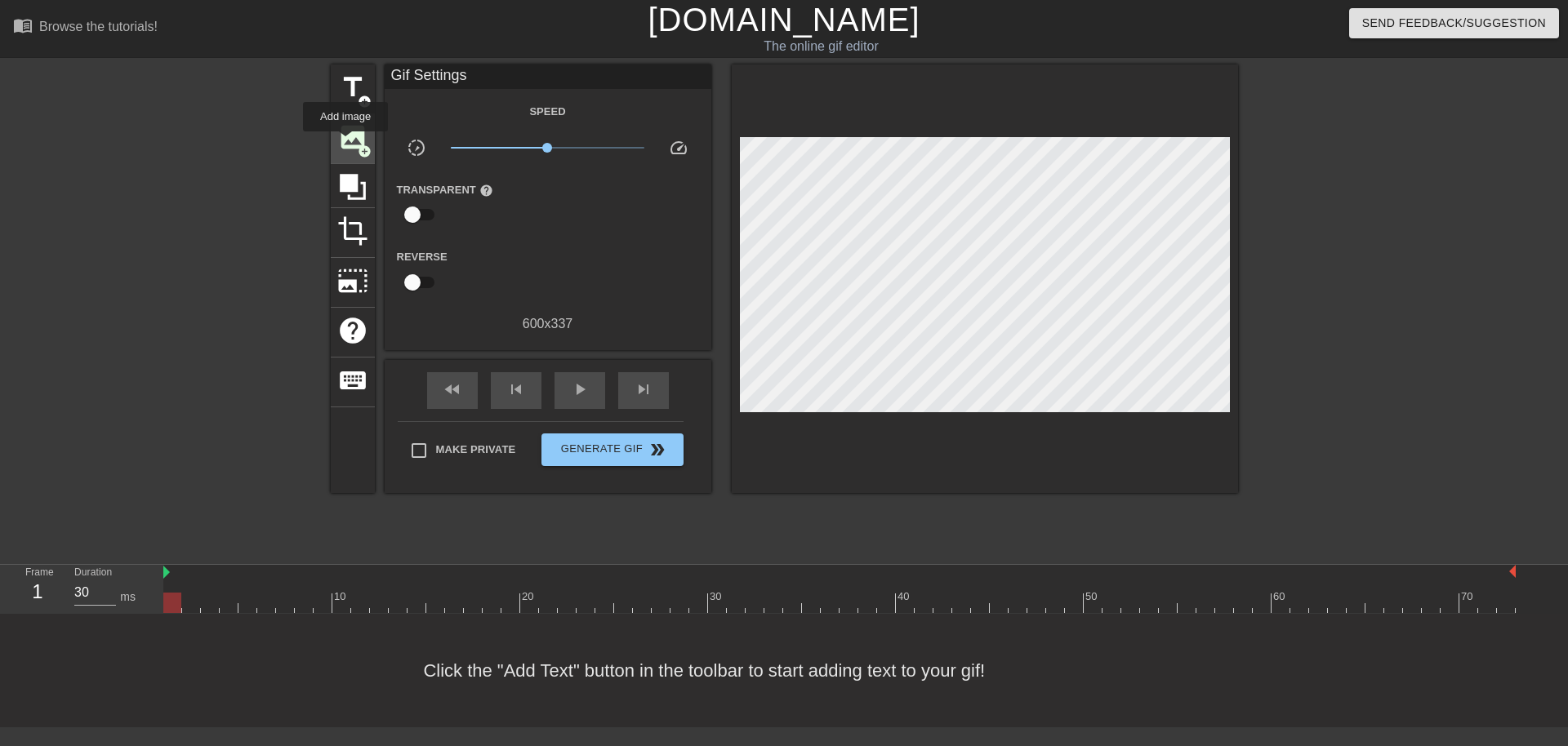
click at [346, 143] on span "image" at bounding box center [352, 137] width 31 height 31
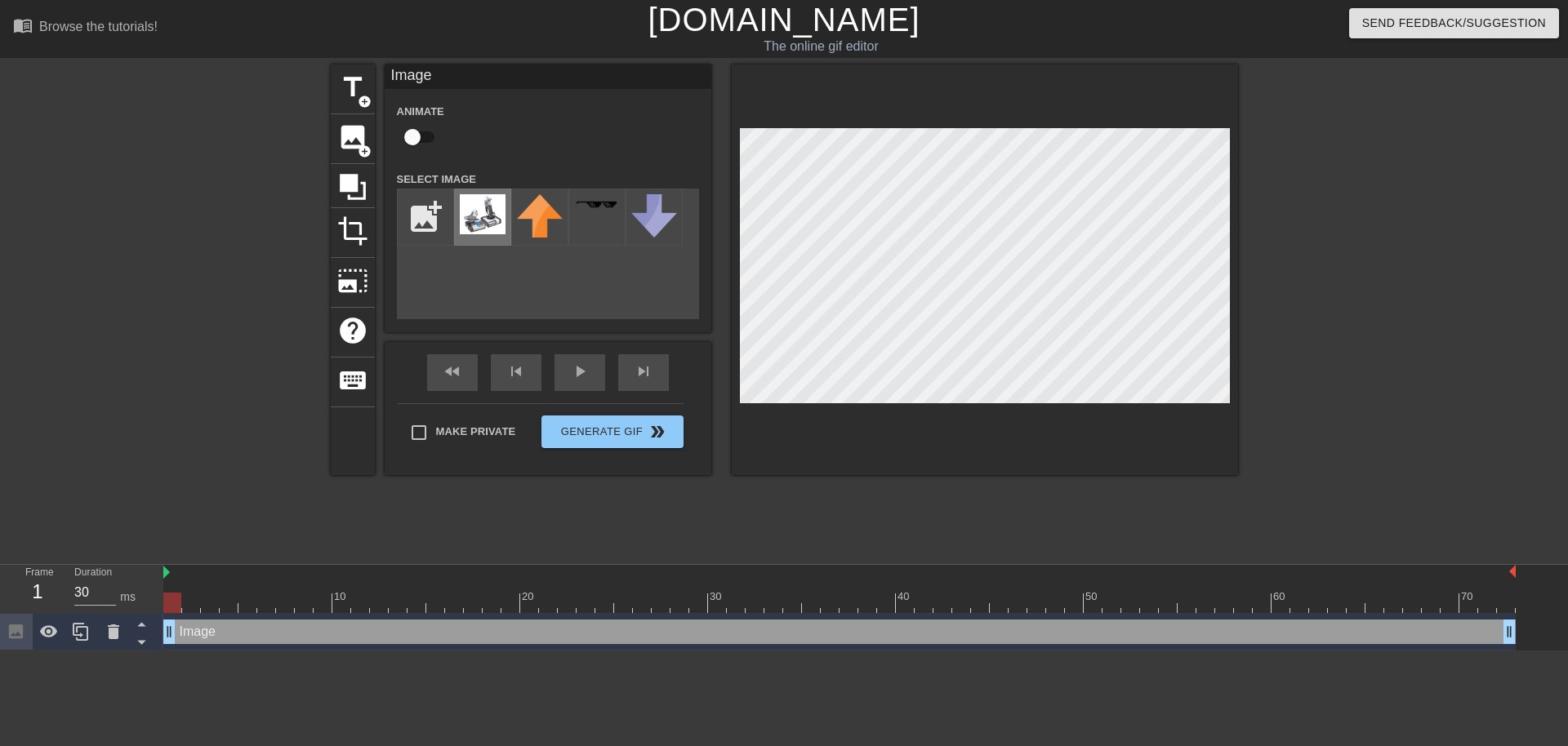
click at [498, 202] on img at bounding box center [483, 214] width 46 height 40
click at [1093, 513] on div "title add_circle image add_circle crop photo_size_select_large help keyboard Im…" at bounding box center [784, 309] width 907 height 490
click at [170, 570] on div at bounding box center [839, 573] width 1353 height 16
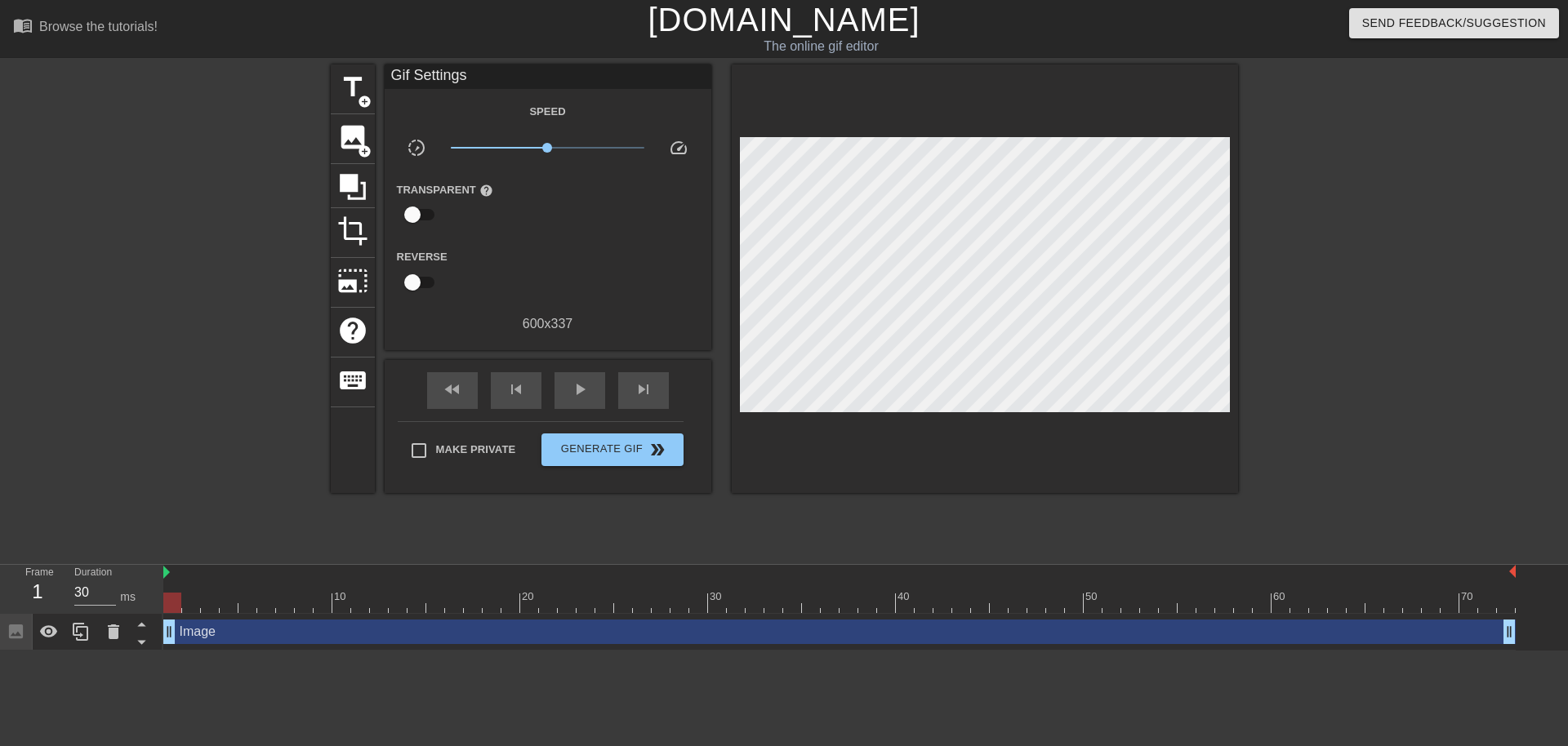
click at [1511, 363] on div "title add_circle image add_circle crop photo_size_select_large help keyboard Gi…" at bounding box center [784, 309] width 1568 height 490
drag, startPoint x: 168, startPoint y: 632, endPoint x: 391, endPoint y: 634, distance: 223.0
click at [1528, 637] on div "Image drag_handle drag_handle" at bounding box center [865, 633] width 1405 height 36
click at [170, 585] on div at bounding box center [173, 591] width 19 height 20
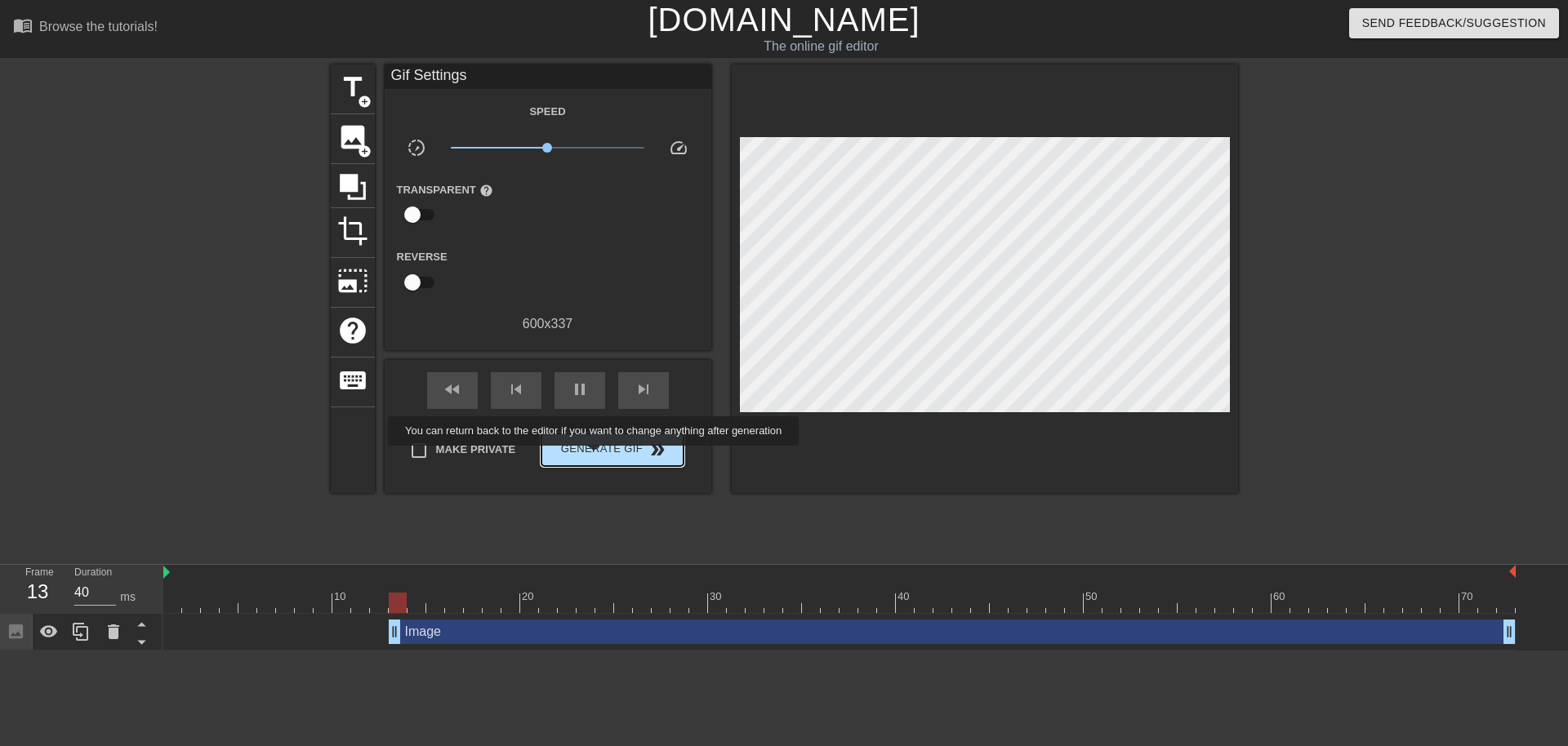
type input "30"
click at [595, 457] on span "Generate Gif double_arrow" at bounding box center [613, 449] width 129 height 19
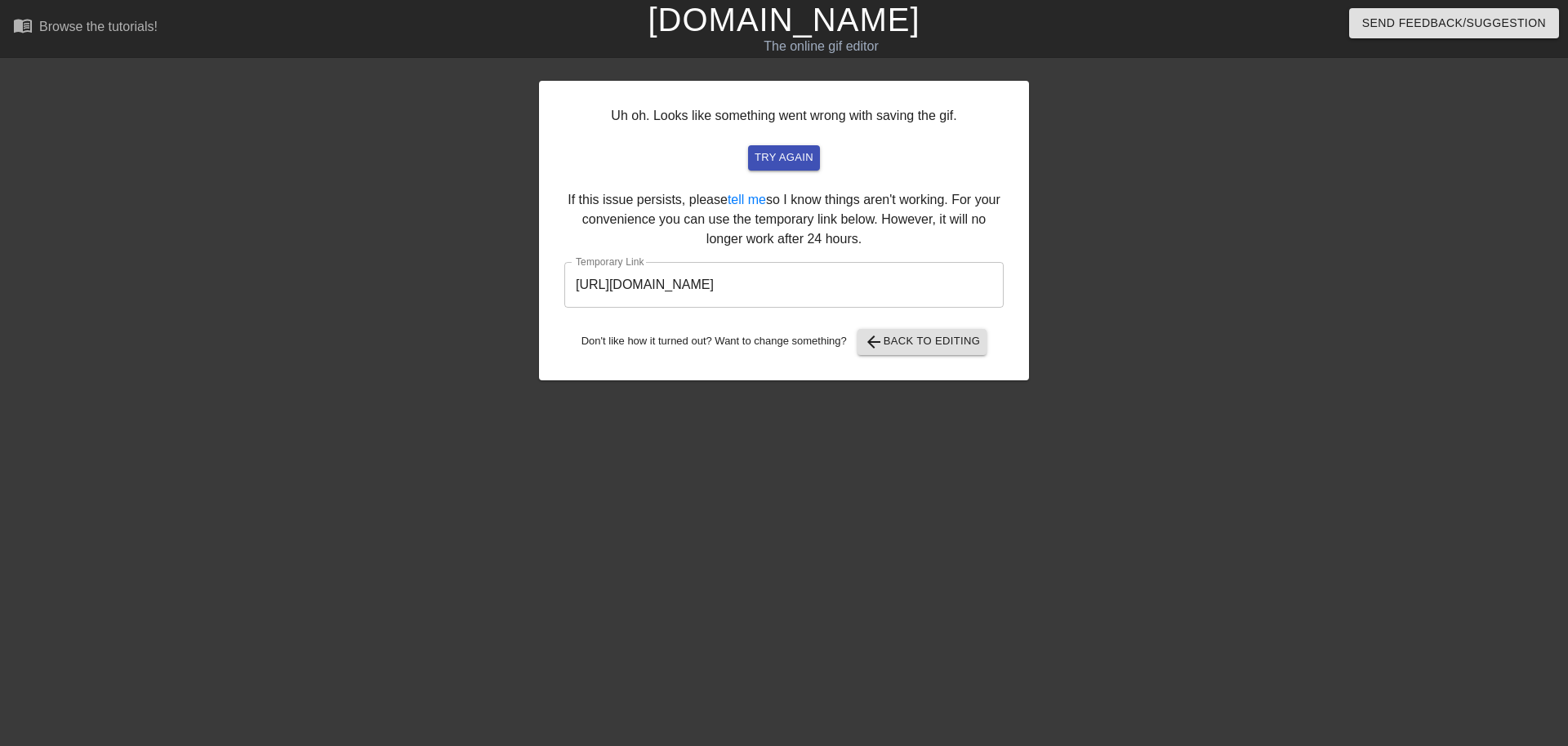
click at [759, 281] on input "[URL][DOMAIN_NAME]" at bounding box center [784, 285] width 440 height 46
drag, startPoint x: 957, startPoint y: 295, endPoint x: 554, endPoint y: 269, distance: 403.8
click at [554, 269] on div "Uh oh. Looks like something went wrong with saving the gif. try again If this i…" at bounding box center [784, 230] width 490 height 300
click at [952, 352] on button "arrow_back Back to Editing" at bounding box center [922, 342] width 130 height 26
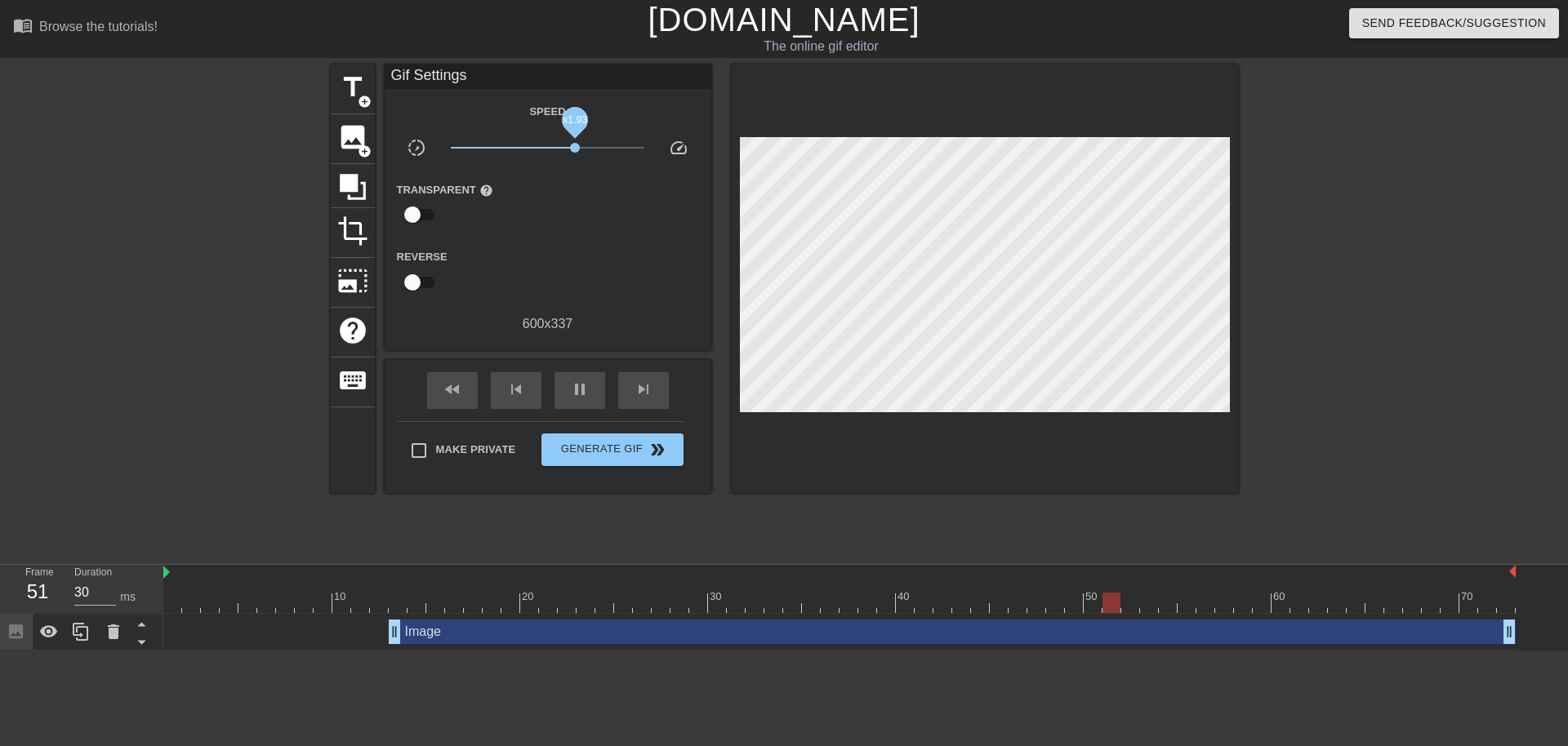
drag, startPoint x: 559, startPoint y: 147, endPoint x: 575, endPoint y: 150, distance: 16.3
click at [575, 150] on span "x1.93" at bounding box center [575, 148] width 10 height 10
click at [576, 149] on span "x2.00" at bounding box center [576, 148] width 10 height 10
click at [570, 146] on span "x1.72" at bounding box center [570, 148] width 10 height 10
type input "30"
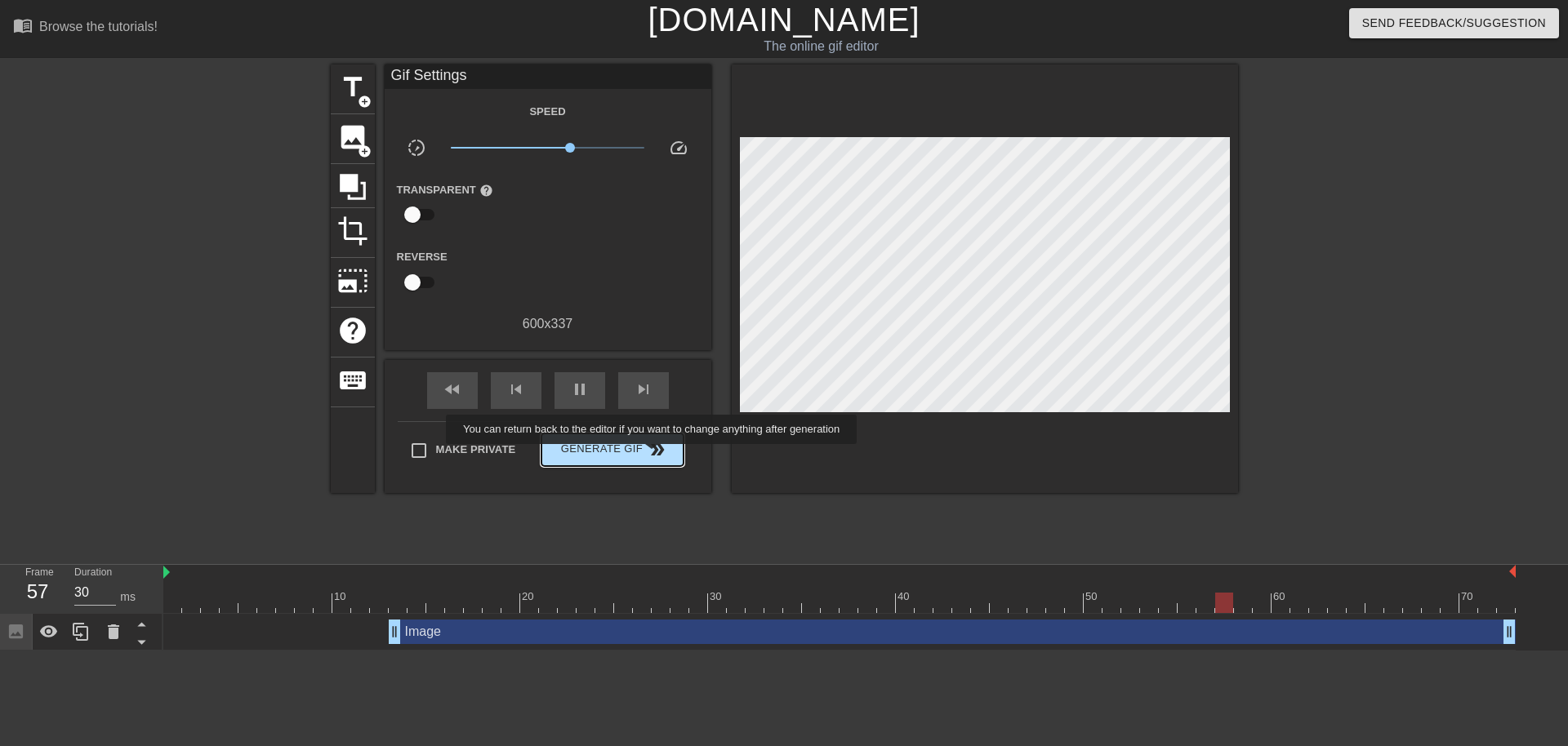
click at [653, 456] on span "double_arrow" at bounding box center [657, 449] width 19 height 19
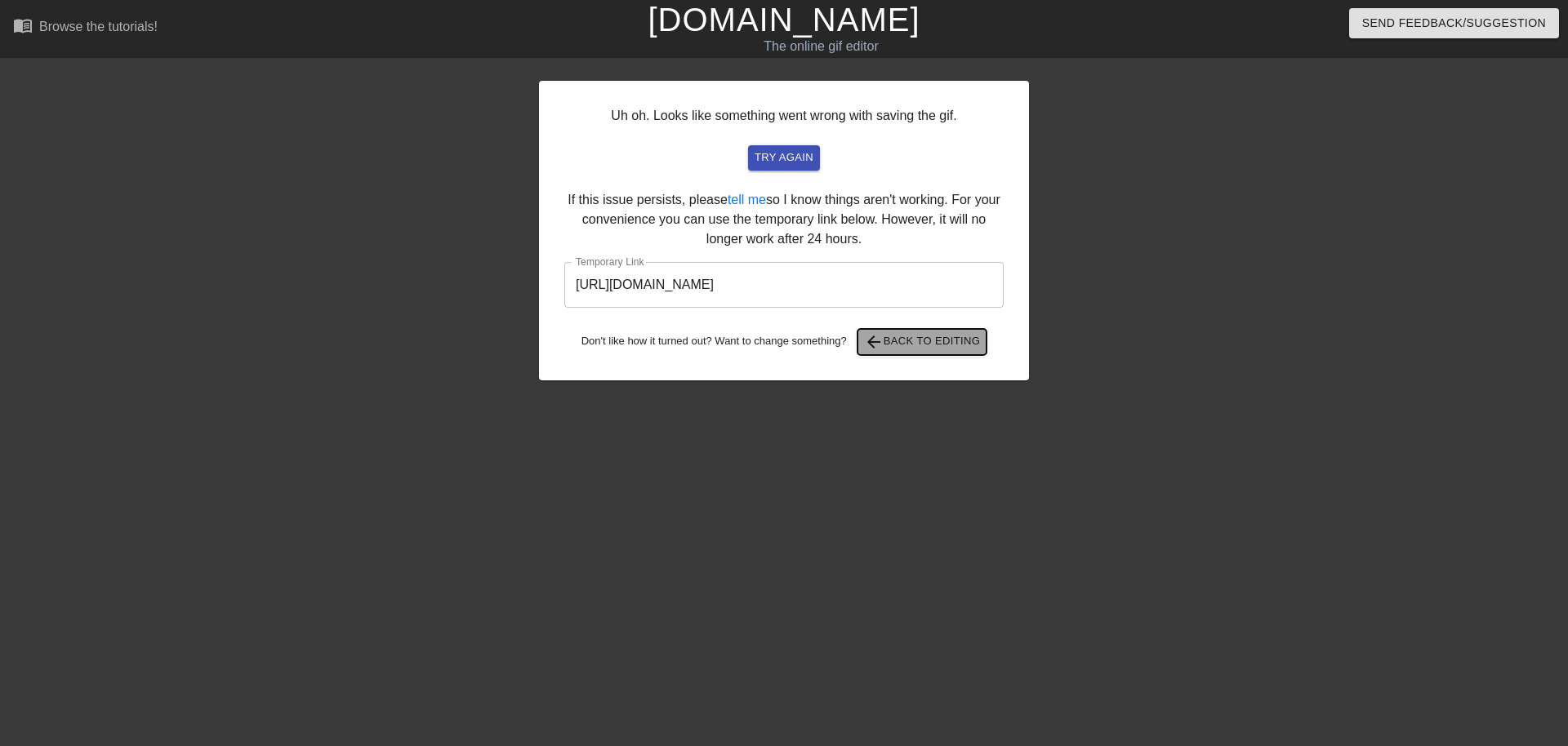
click at [914, 342] on span "arrow_back Back to Editing" at bounding box center [923, 342] width 117 height 19
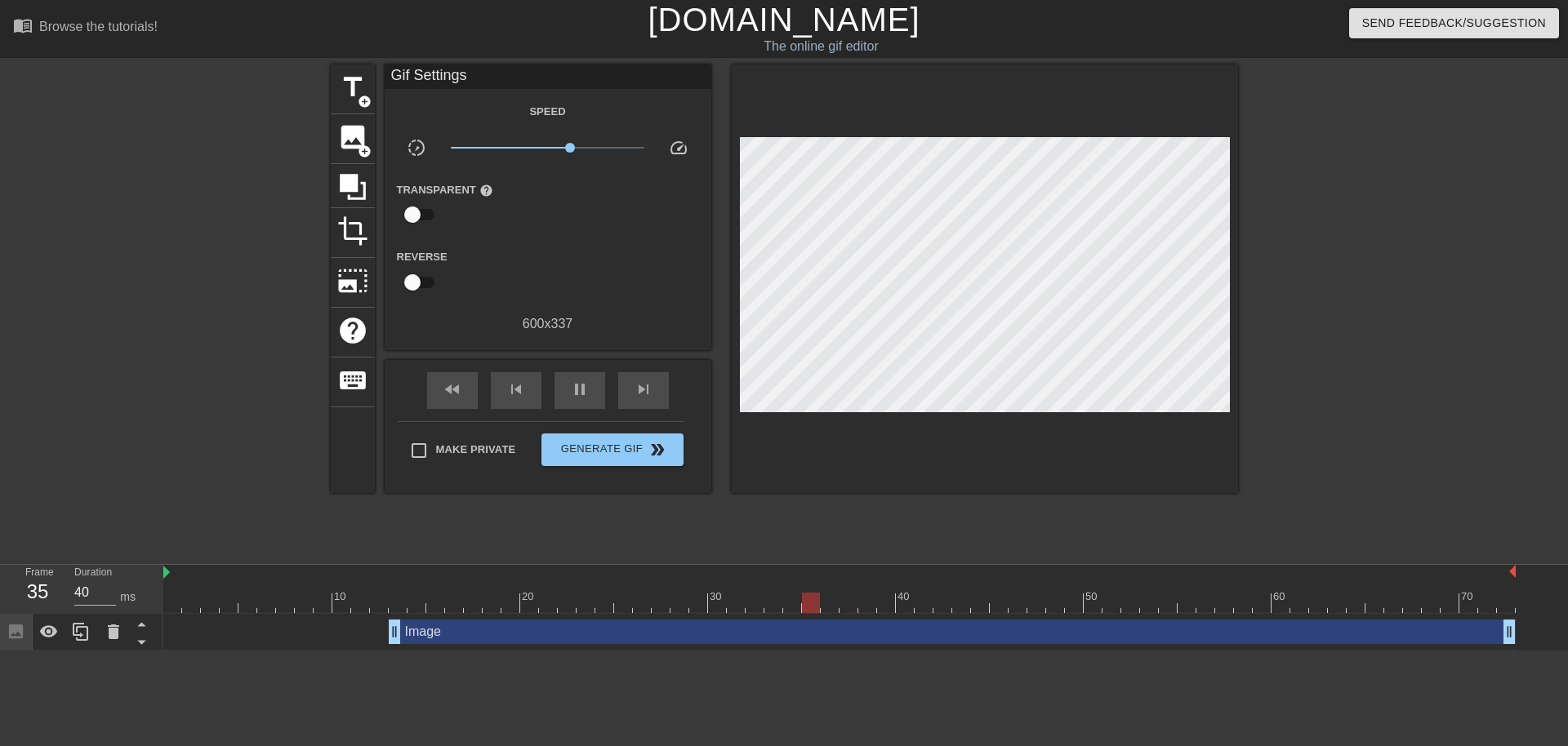
type input "30"
